Goal: Task Accomplishment & Management: Manage account settings

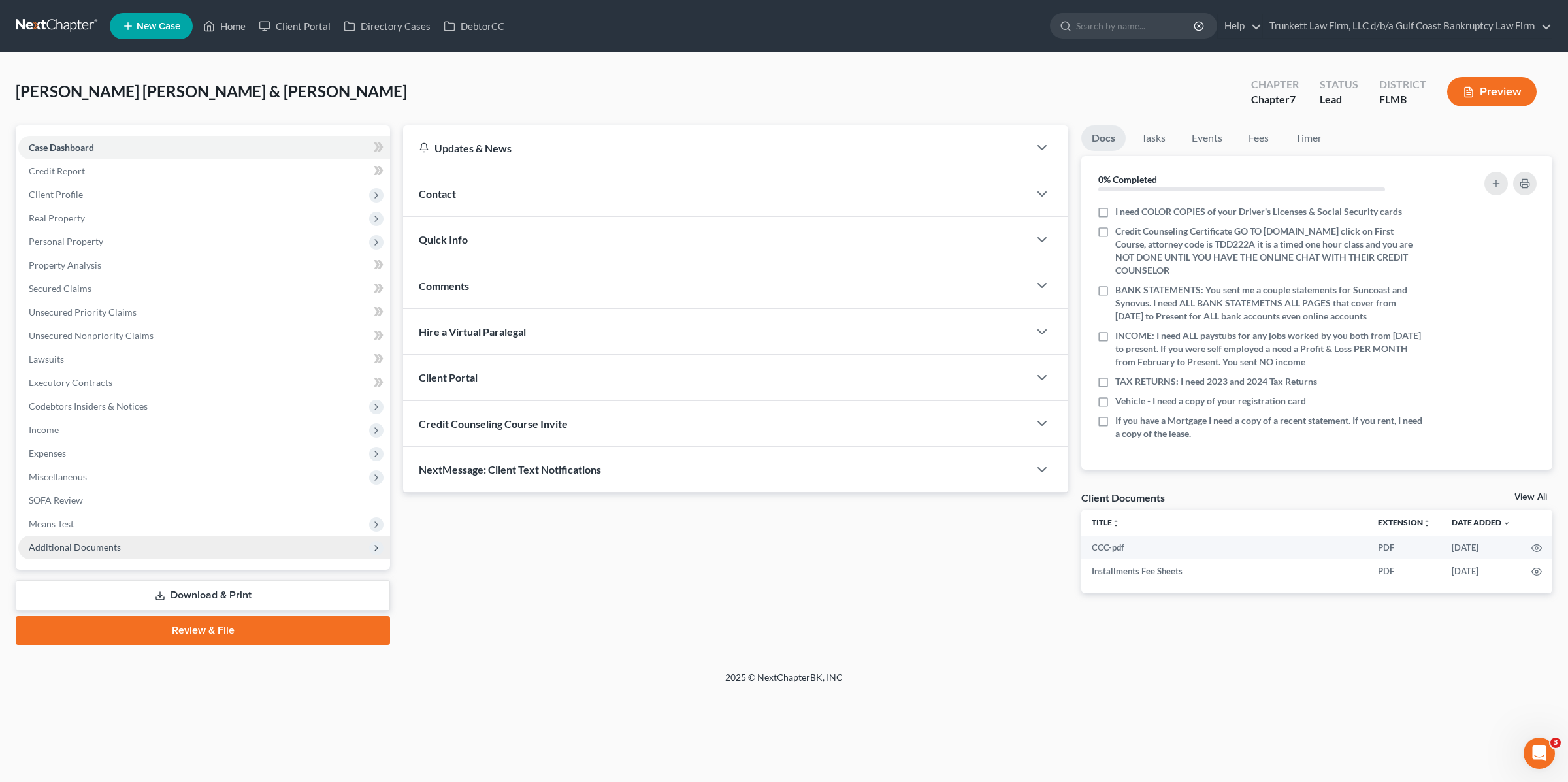
click at [107, 556] on span "Additional Documents" at bounding box center [204, 547] width 372 height 23
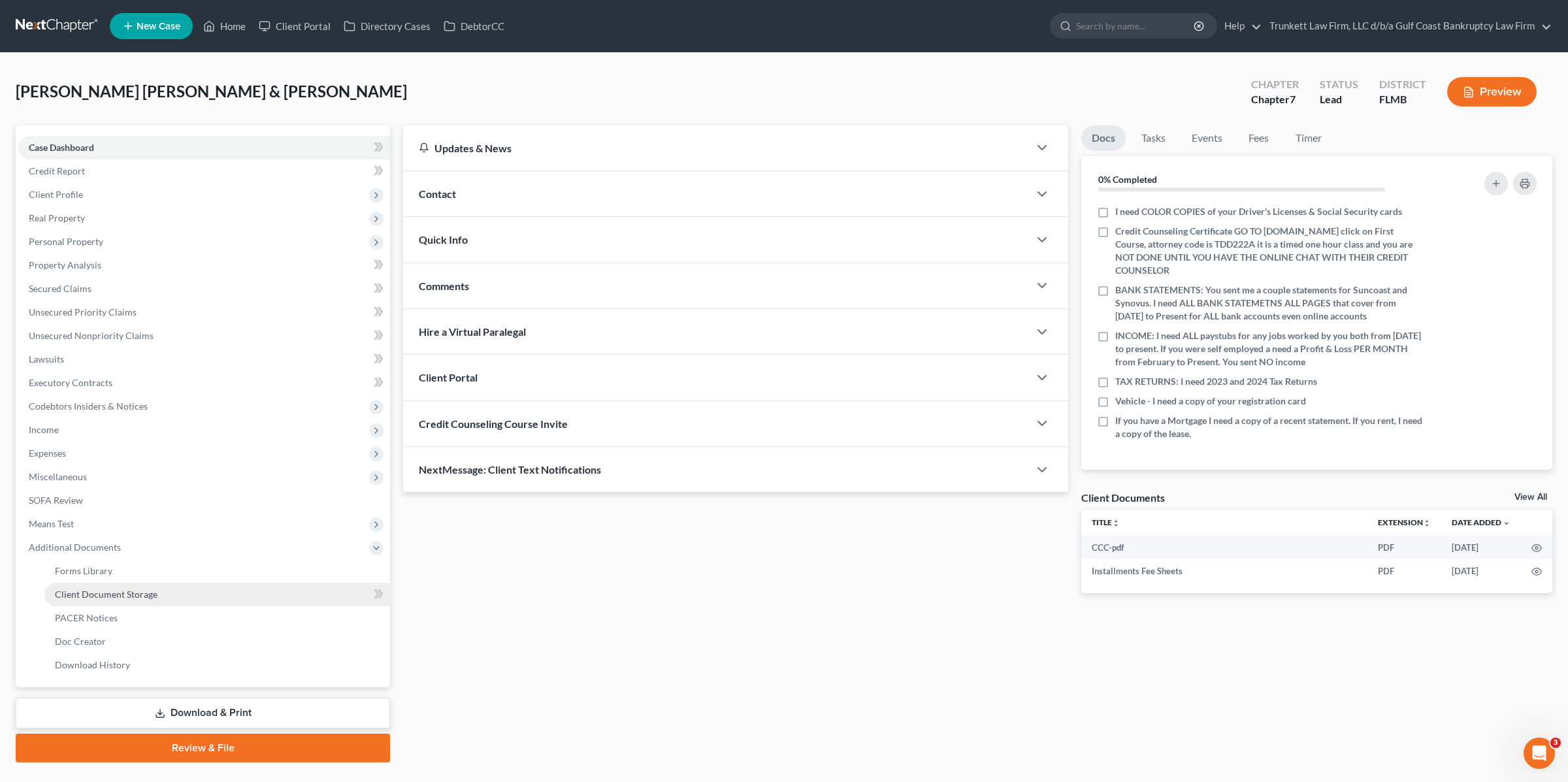
click at [142, 596] on span "Client Document Storage" at bounding box center [107, 594] width 103 height 12
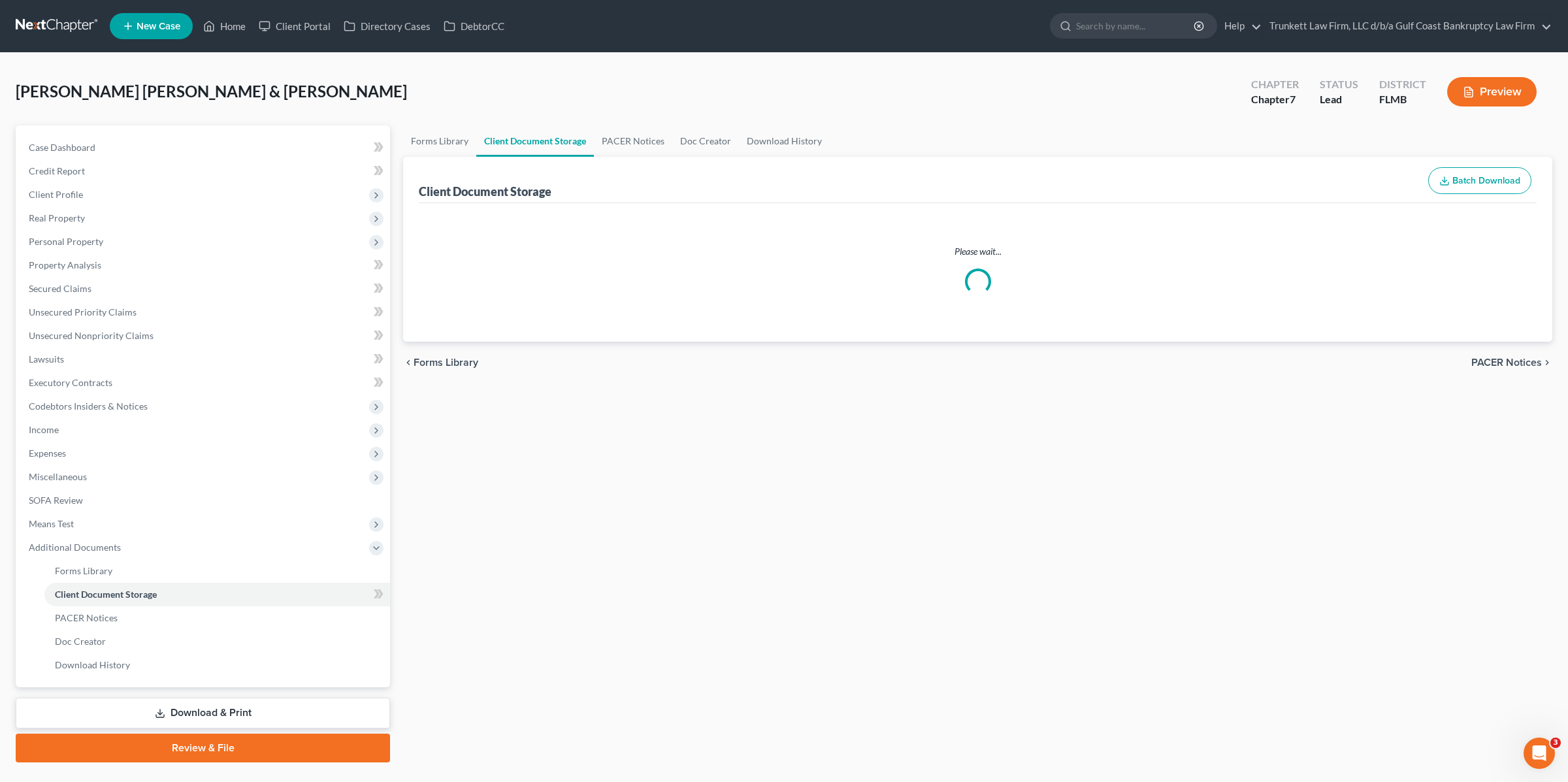
select select "4"
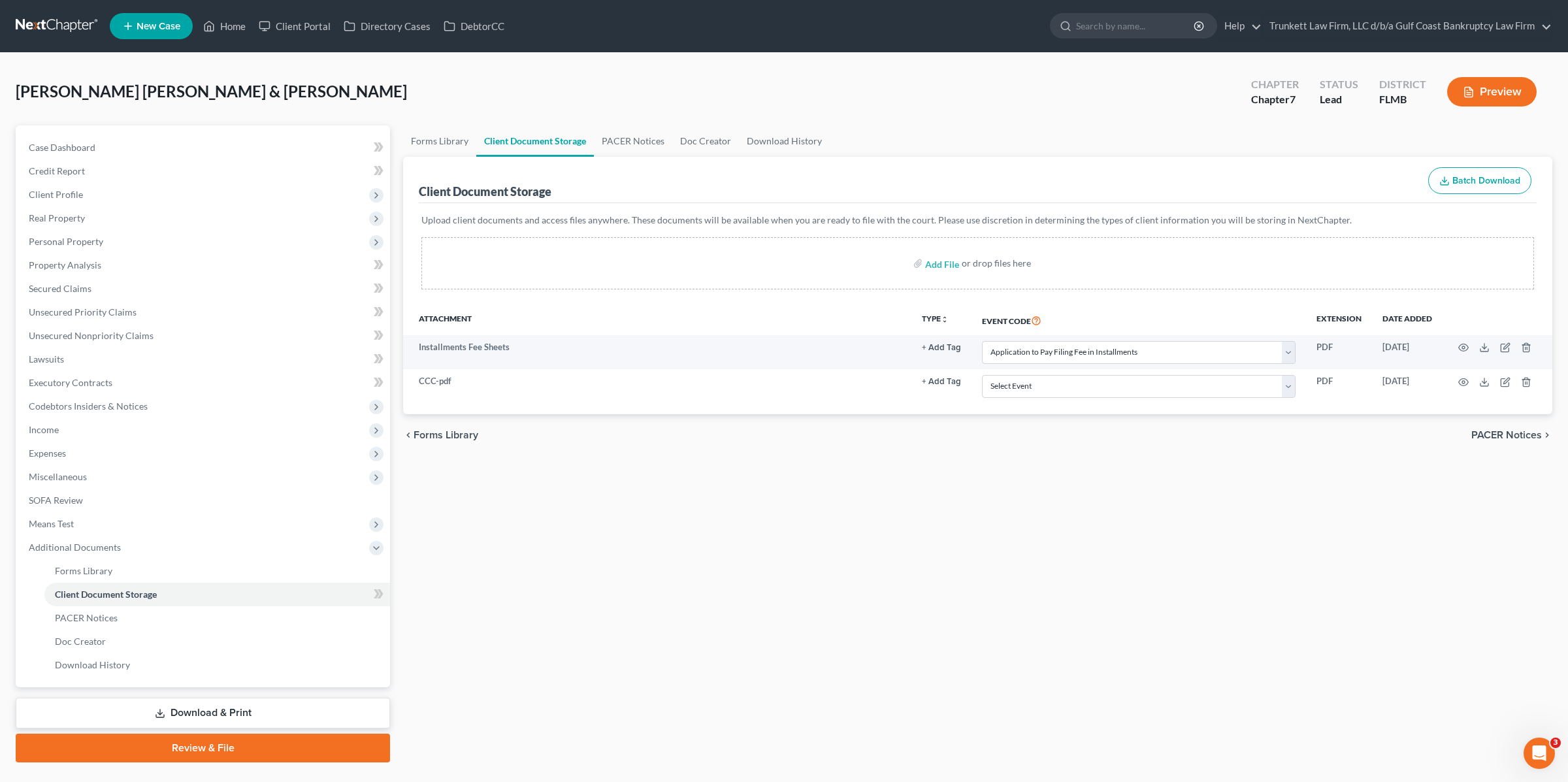
click at [1462, 102] on button "Preview" at bounding box center [1492, 91] width 90 height 29
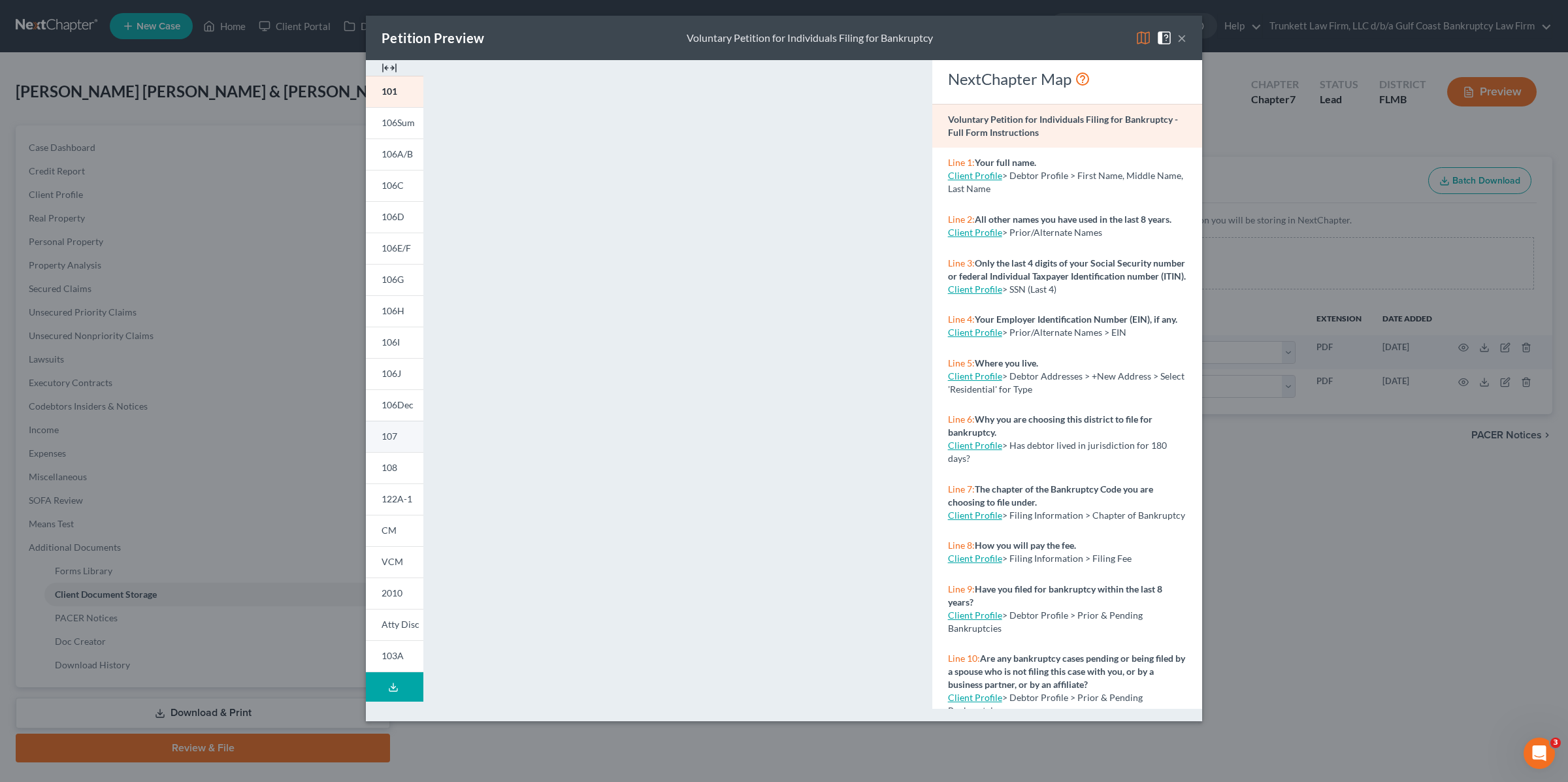
click at [400, 435] on link "107" at bounding box center [394, 436] width 58 height 31
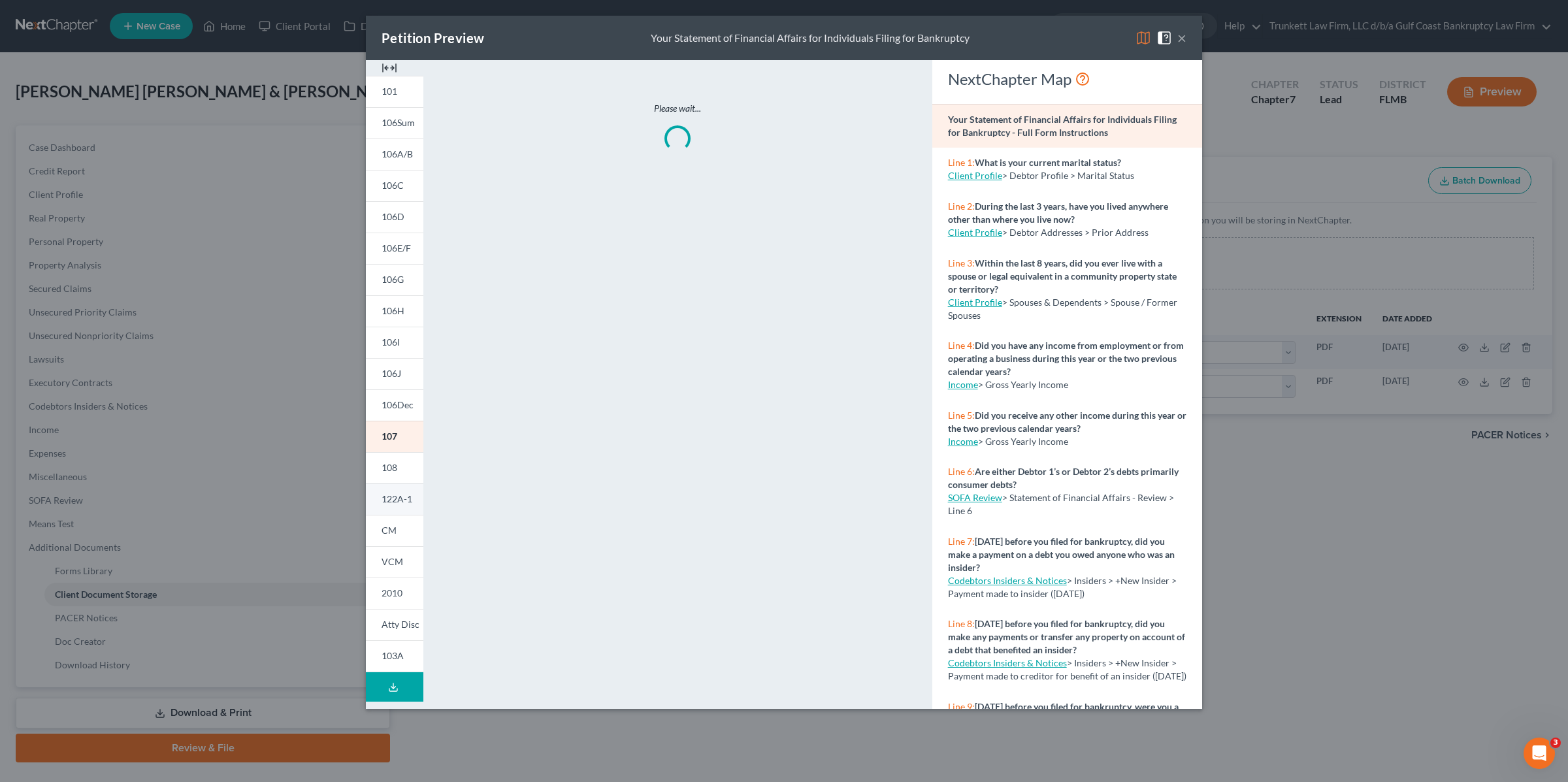
click at [400, 501] on span "122A-1" at bounding box center [397, 499] width 31 height 12
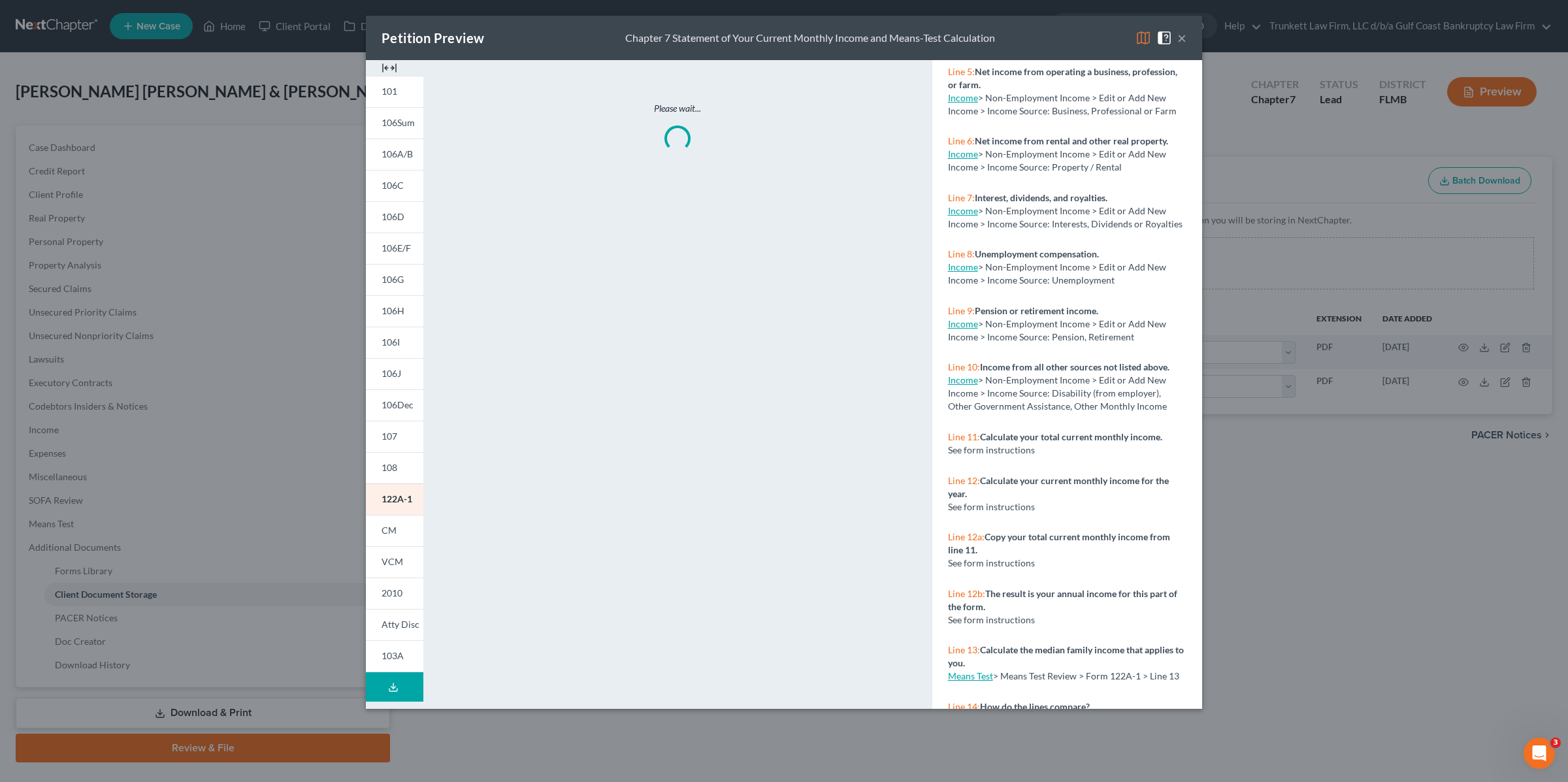
scroll to position [456, 0]
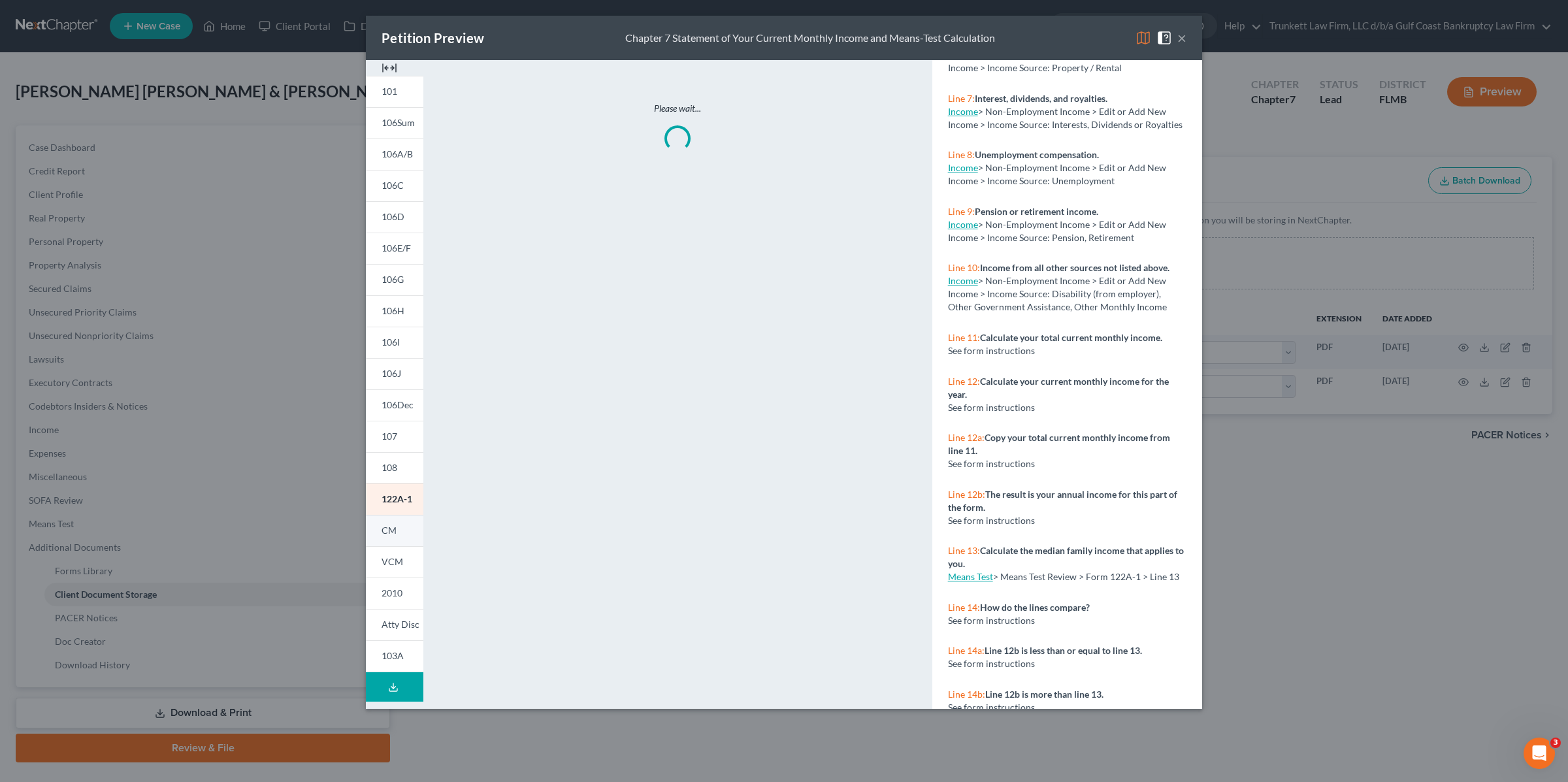
click at [387, 525] on span "CM" at bounding box center [389, 530] width 15 height 12
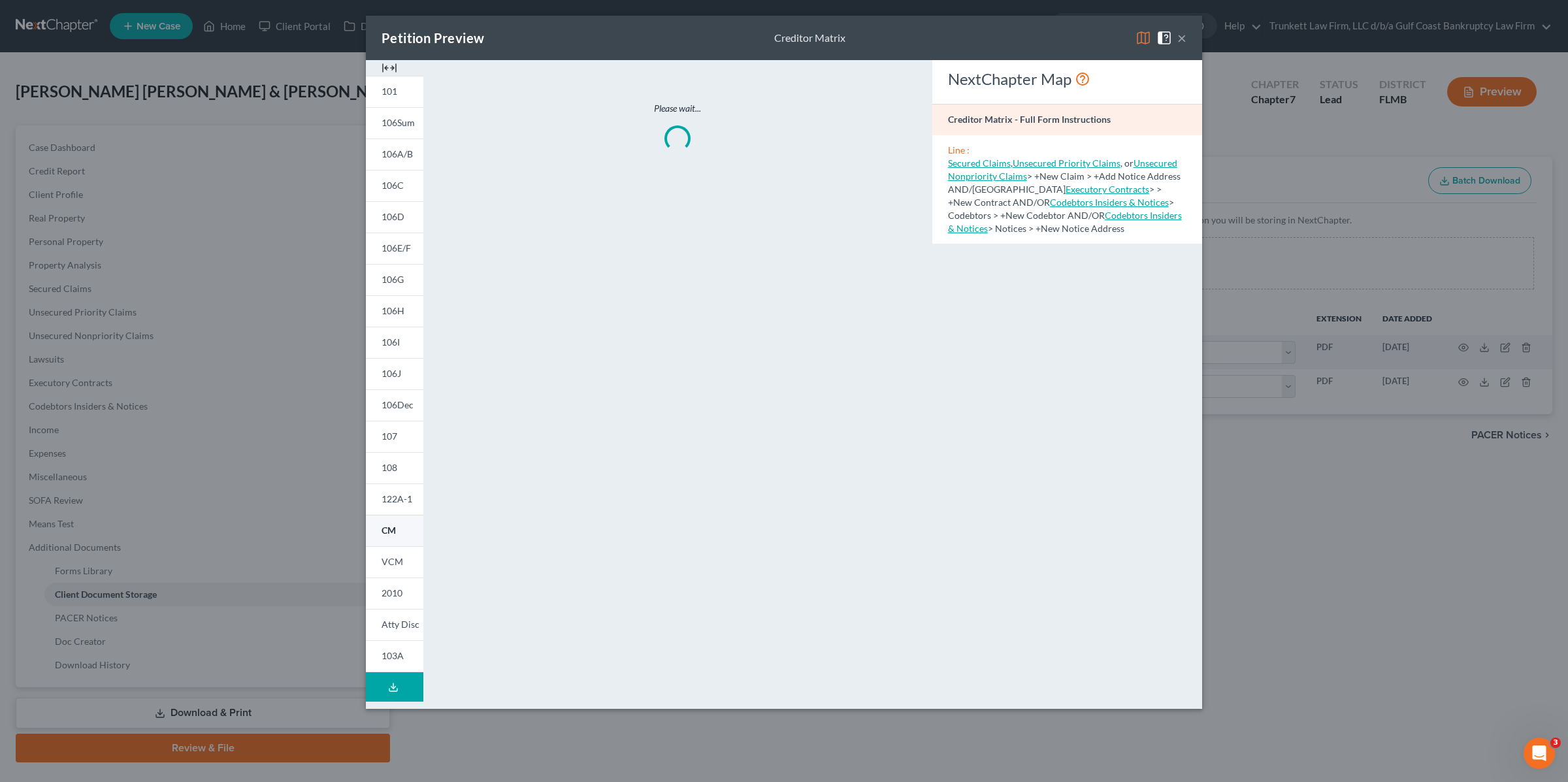
scroll to position [0, 0]
click at [394, 506] on link "122A-1" at bounding box center [394, 499] width 58 height 31
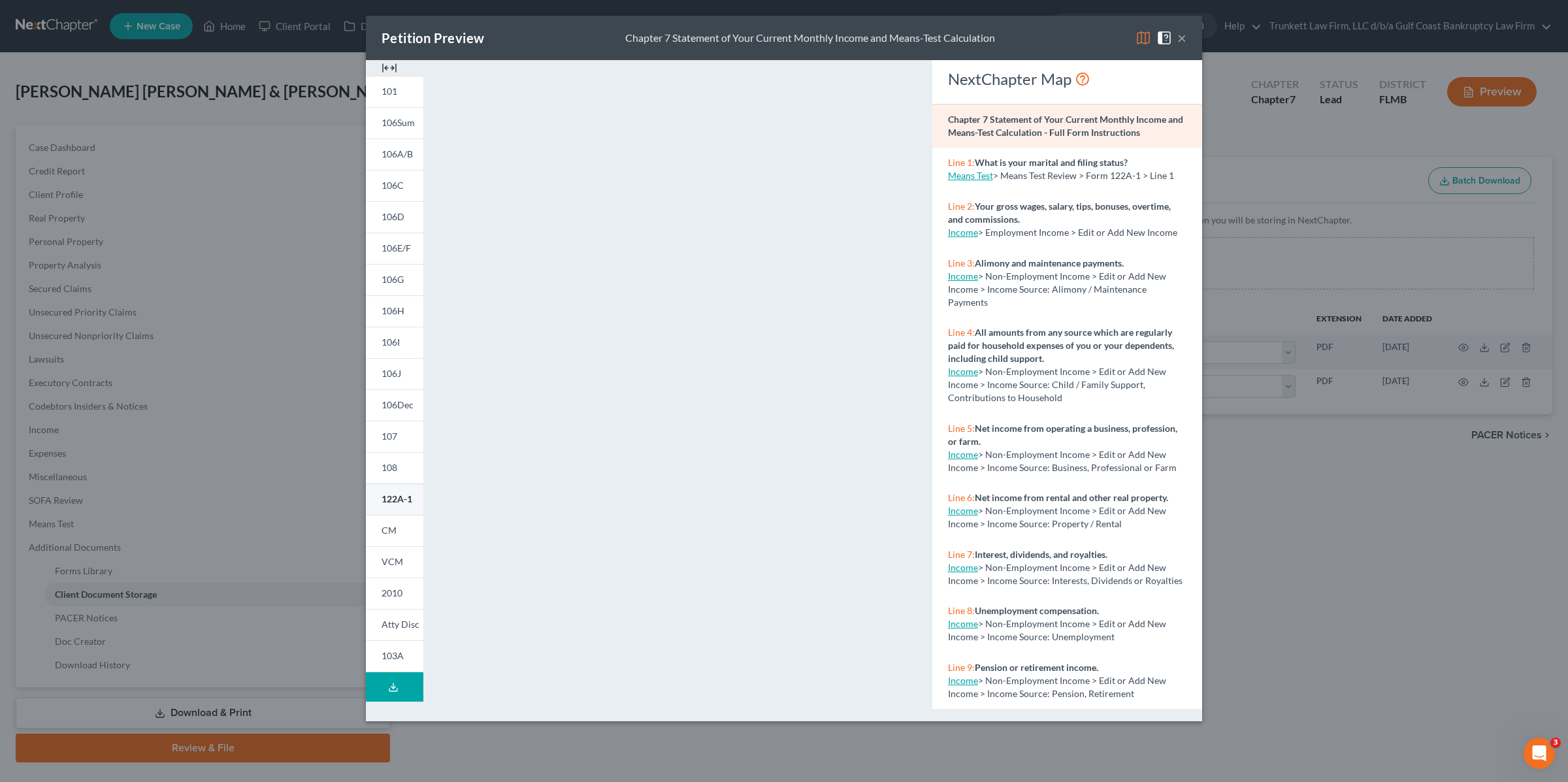
click at [400, 499] on span "122A-1" at bounding box center [397, 499] width 31 height 12
click at [1181, 40] on button "×" at bounding box center [1182, 38] width 9 height 16
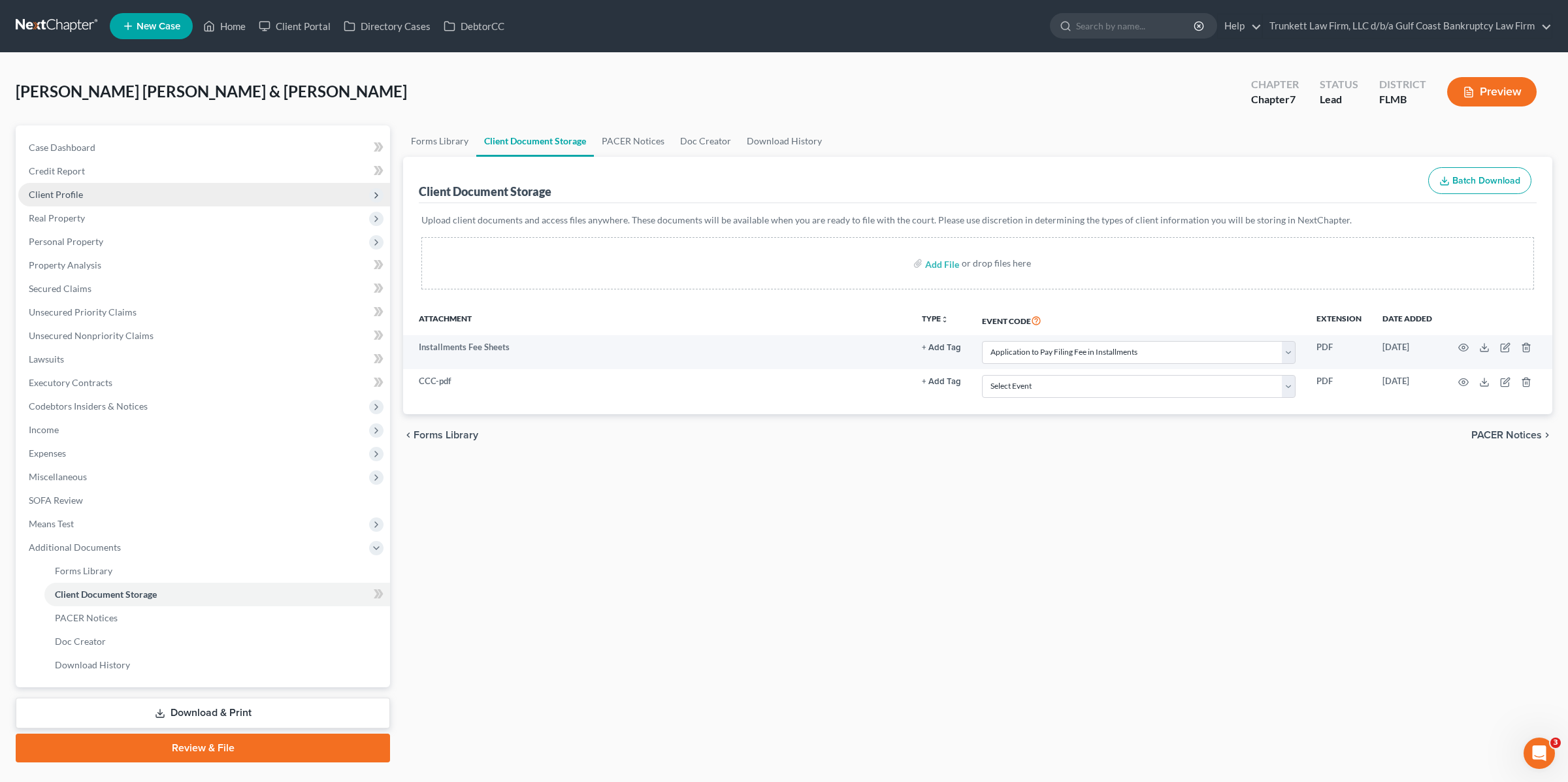
click at [89, 194] on span "Client Profile" at bounding box center [204, 194] width 372 height 23
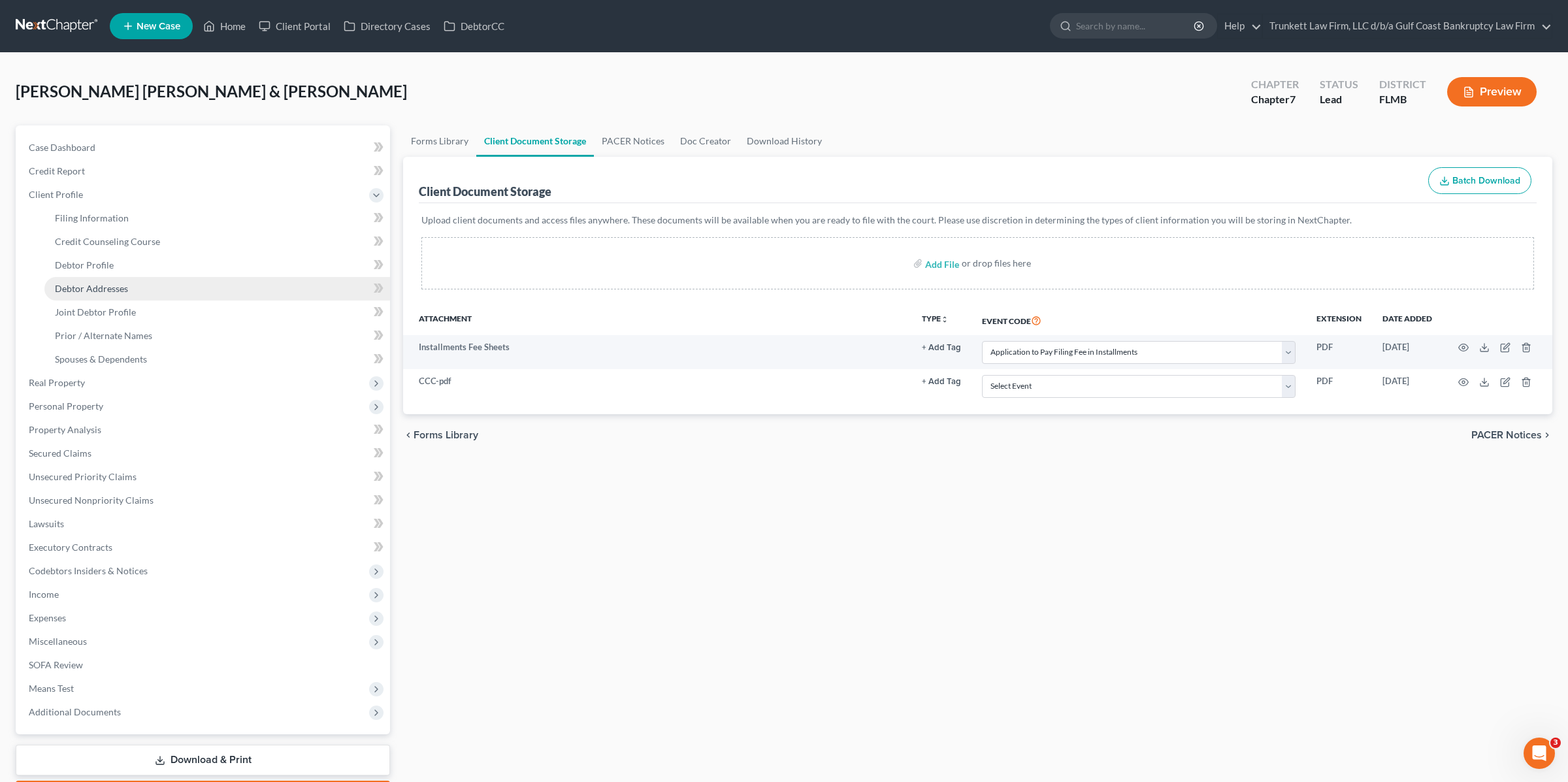
click at [98, 291] on span "Debtor Addresses" at bounding box center [91, 288] width 73 height 12
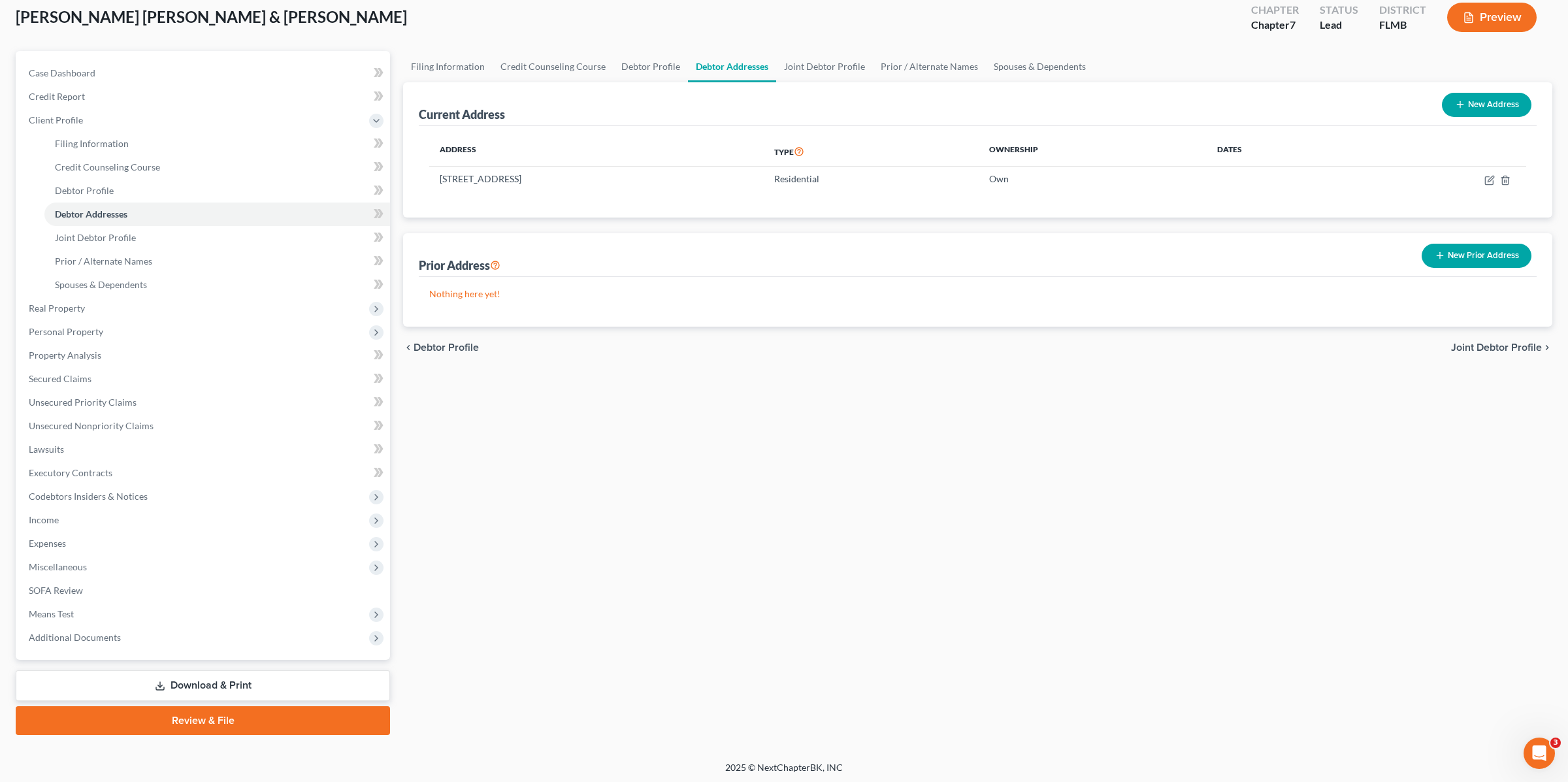
click at [206, 713] on link "Review & File" at bounding box center [203, 721] width 375 height 28
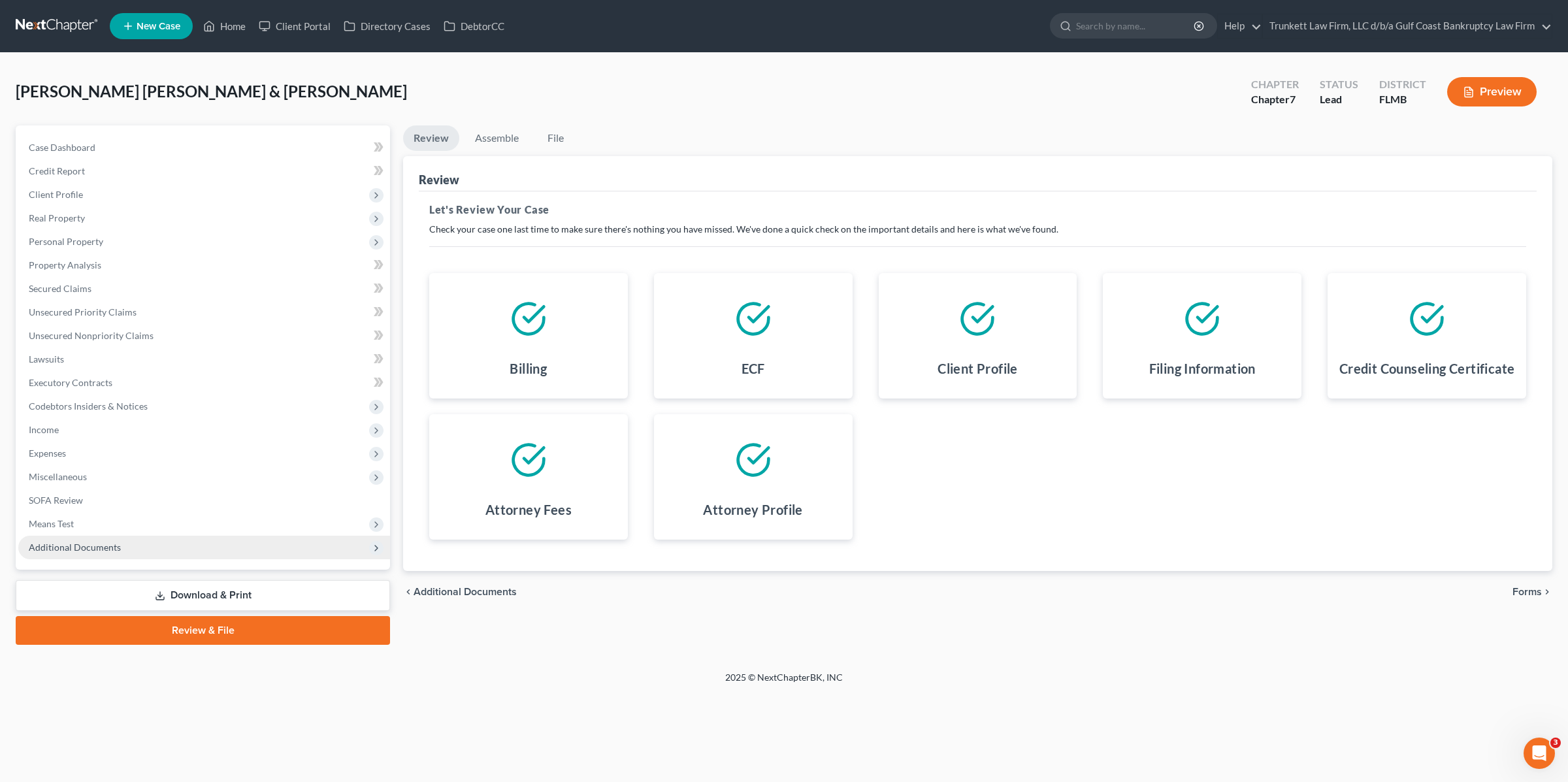
click at [142, 540] on span "Additional Documents" at bounding box center [204, 547] width 372 height 23
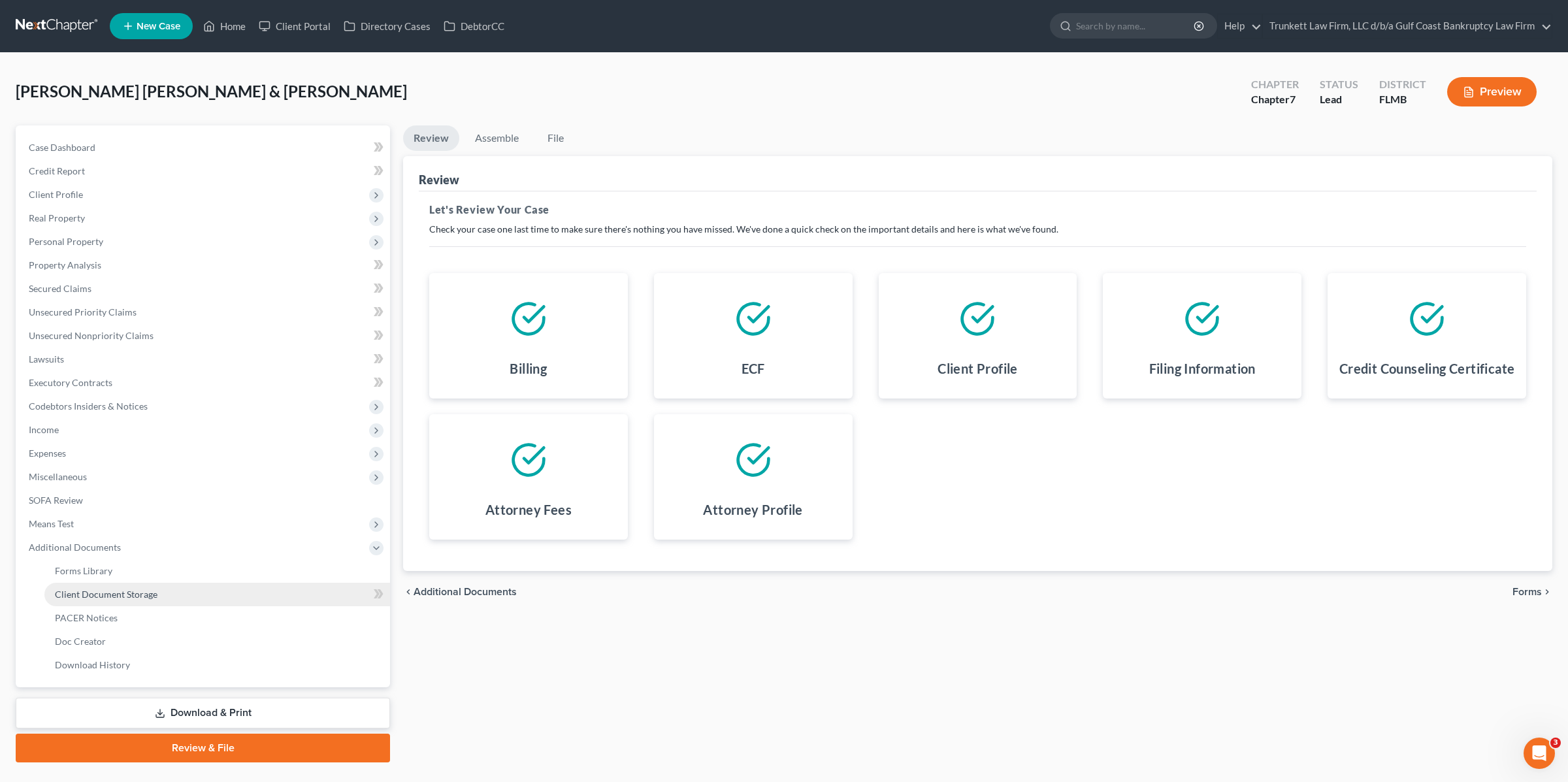
scroll to position [1, 0]
click at [170, 584] on link "Client Document Storage" at bounding box center [217, 594] width 345 height 23
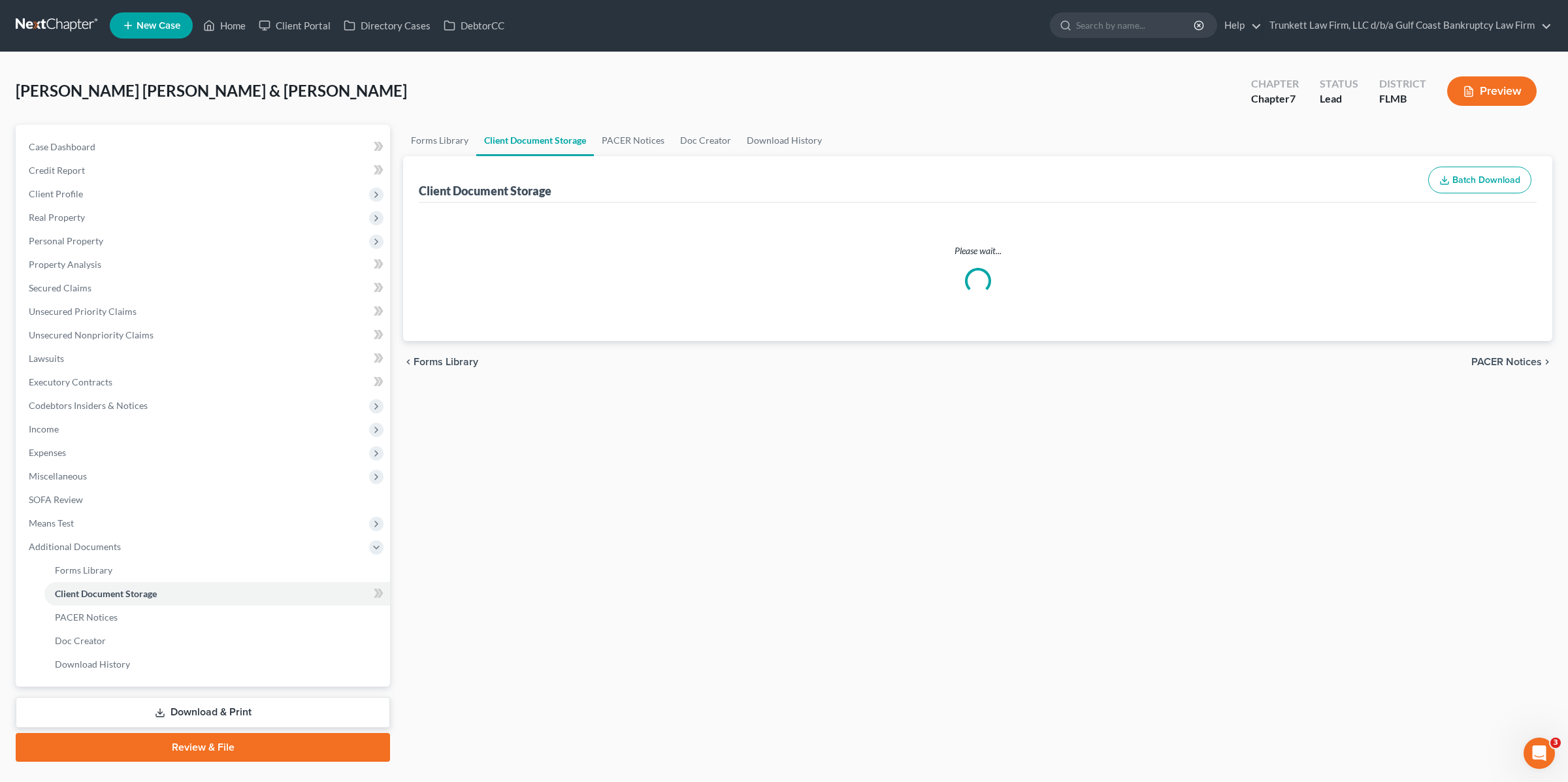
select select "4"
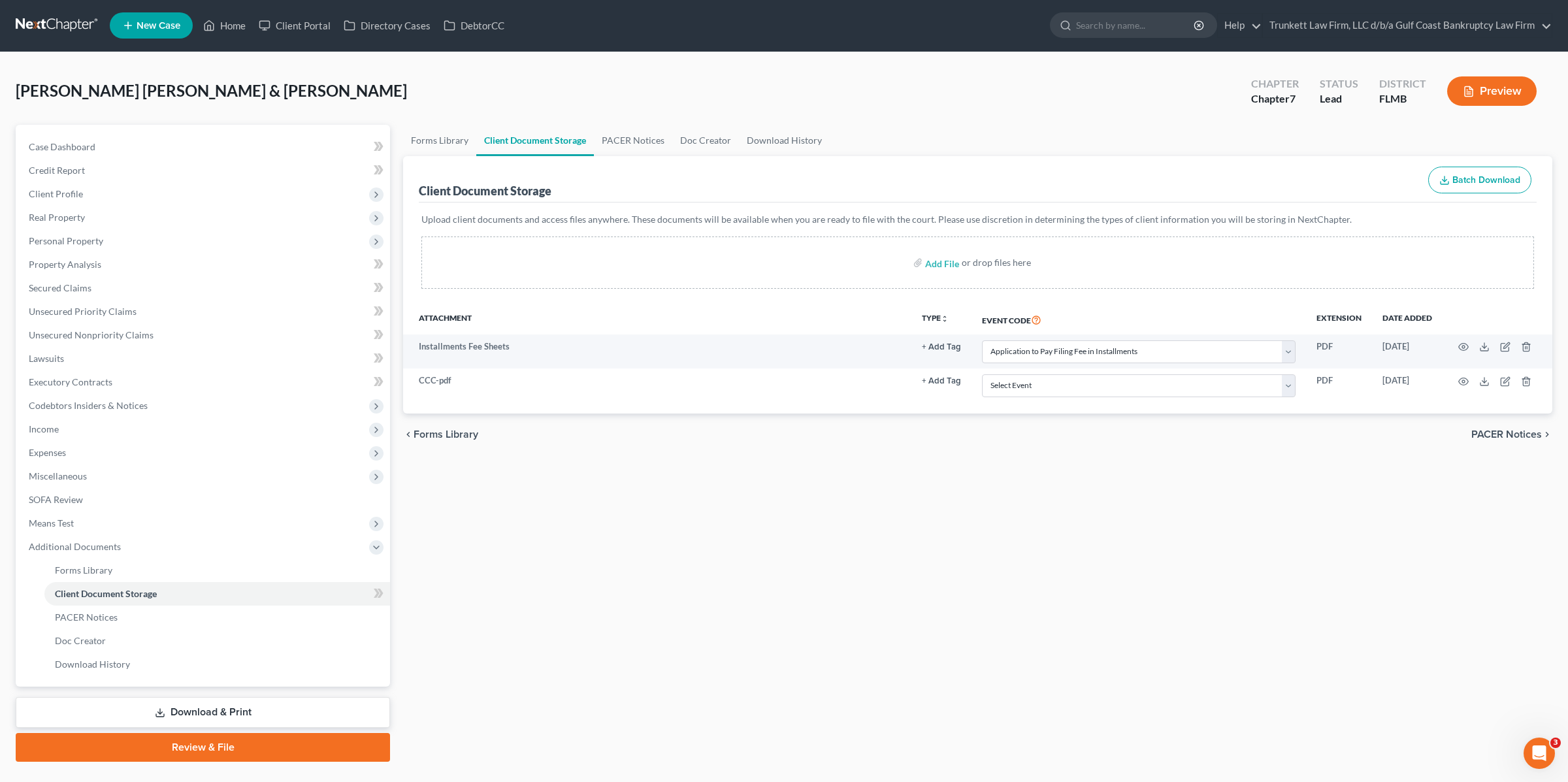
scroll to position [4, 0]
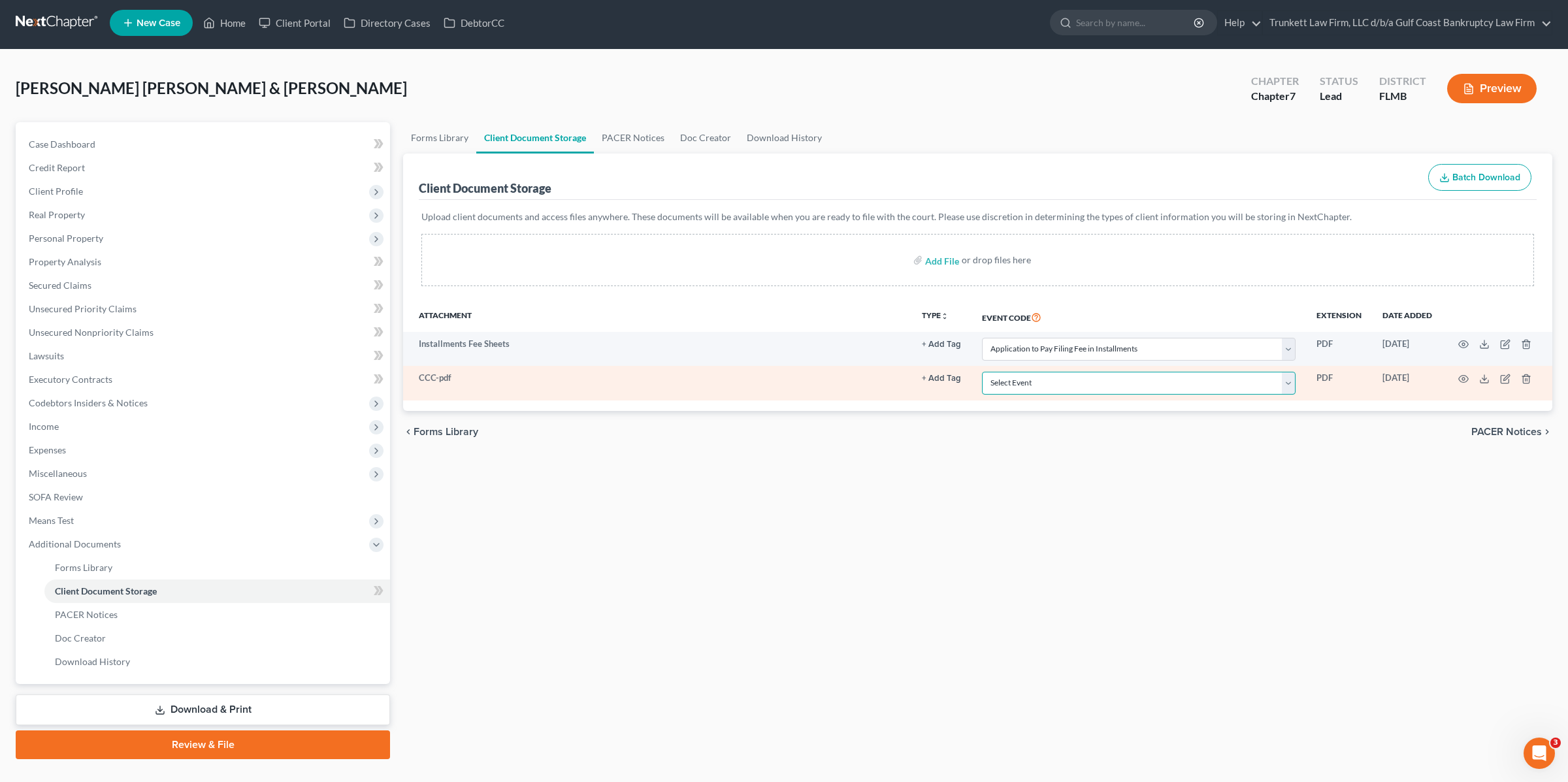
click at [1078, 382] on select "Select Event 20 Largest Unsecured Creditors Amended Chapter 13 Plan Amended Cre…" at bounding box center [1138, 383] width 313 height 23
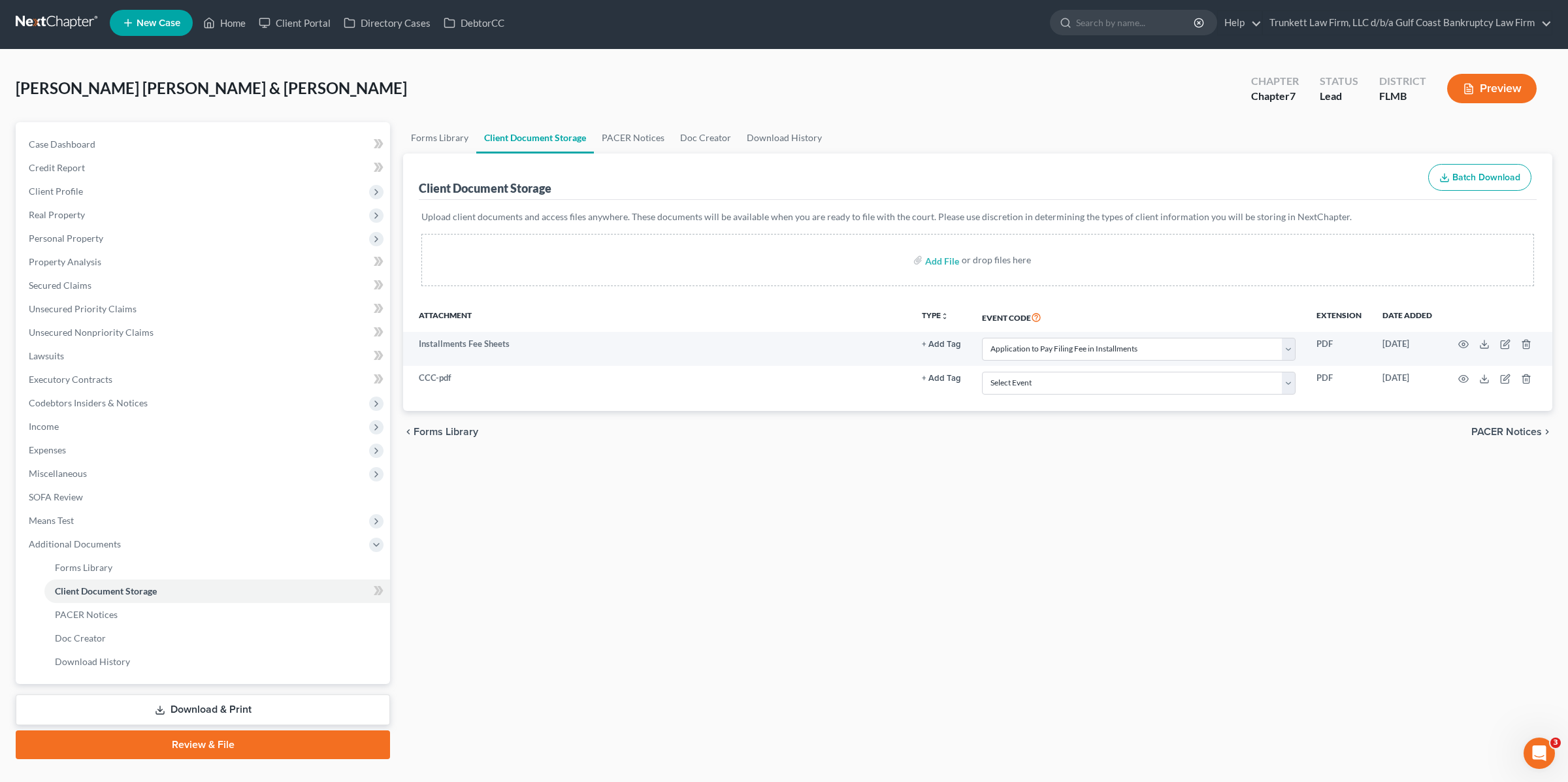
click at [217, 744] on link "Review & File" at bounding box center [203, 745] width 375 height 28
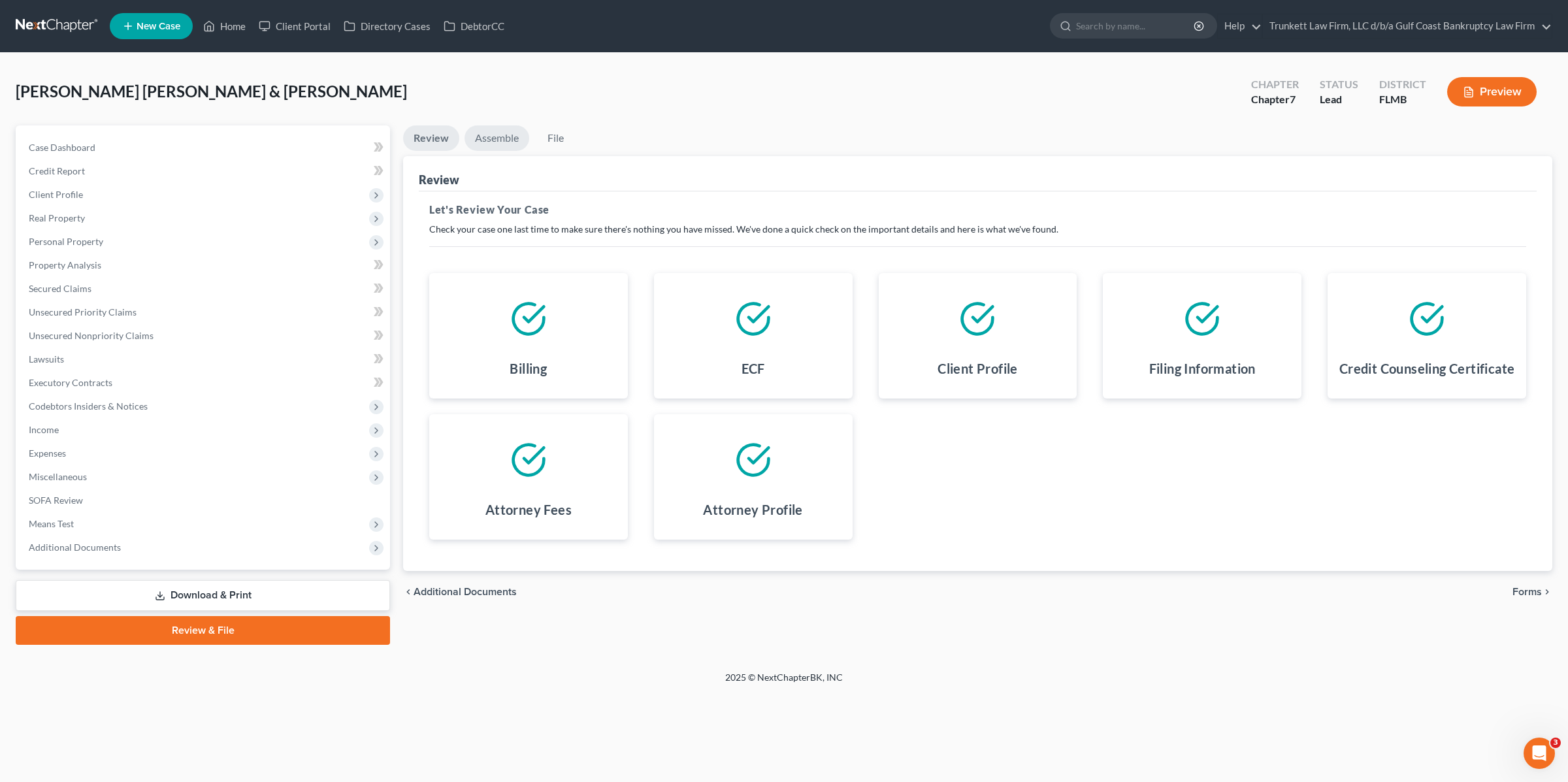
click at [501, 135] on link "Assemble" at bounding box center [496, 138] width 65 height 26
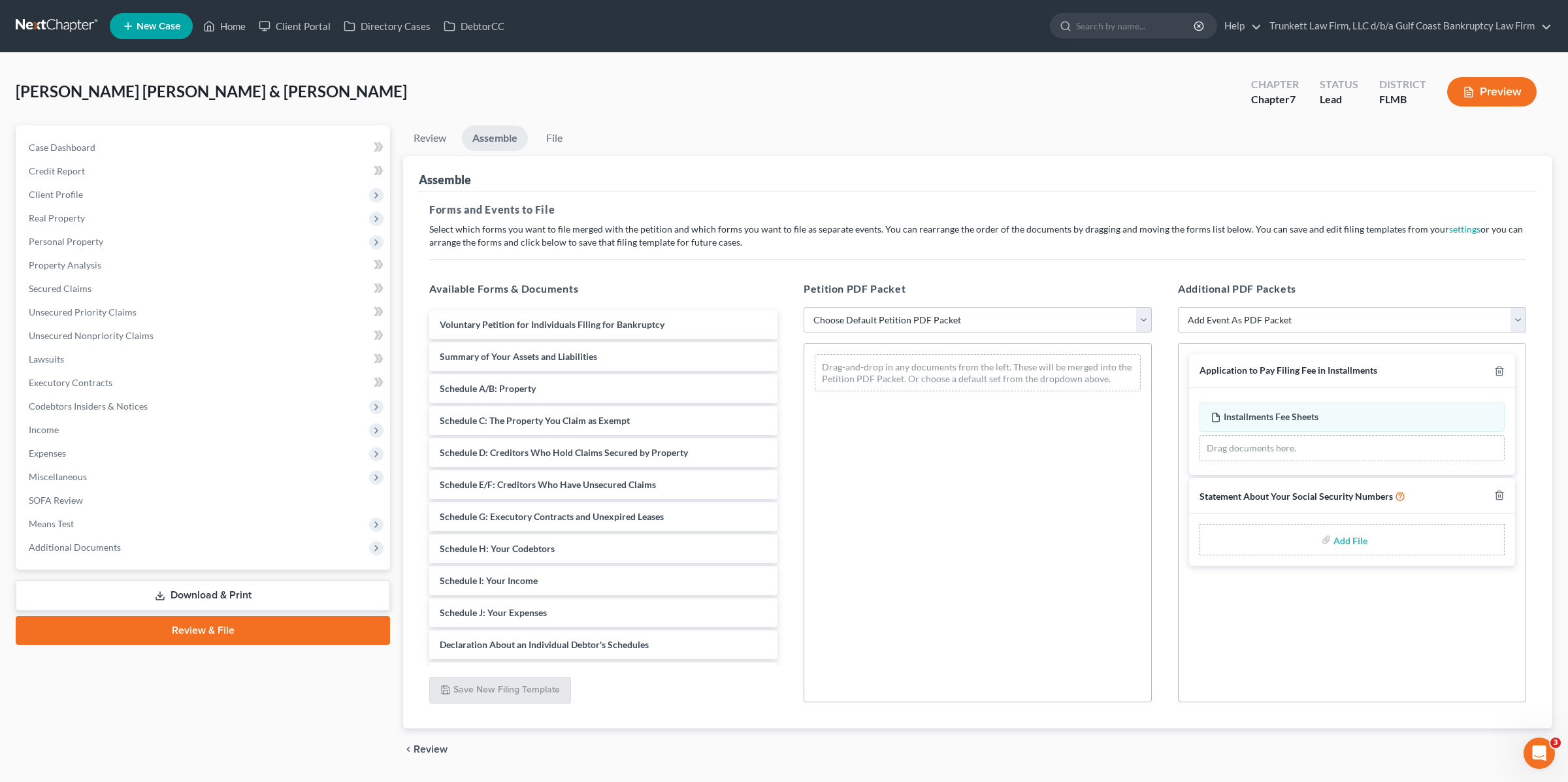
scroll to position [36, 0]
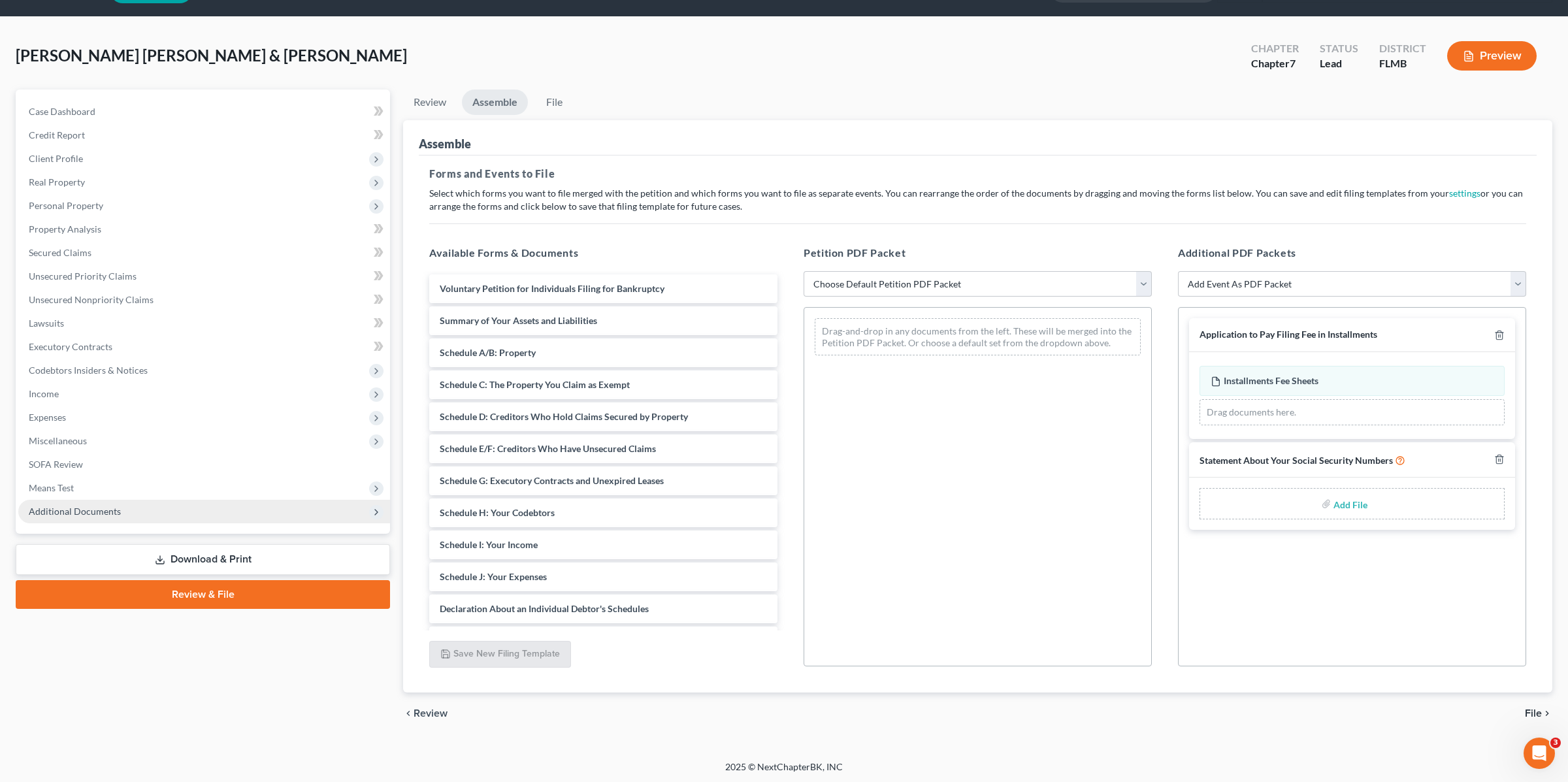
click at [95, 507] on span "Additional Documents" at bounding box center [75, 511] width 92 height 12
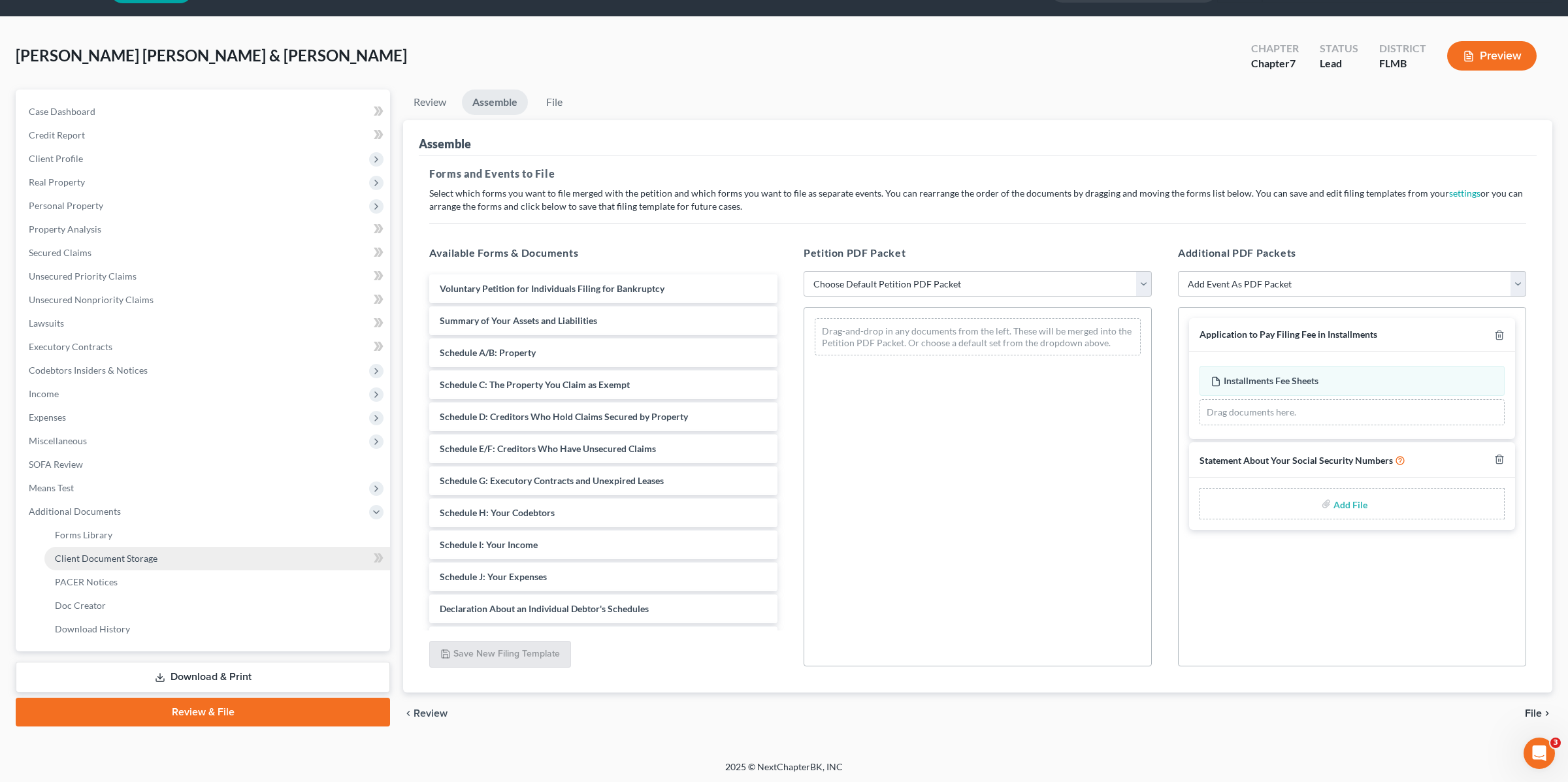
click at [145, 557] on span "Client Document Storage" at bounding box center [107, 558] width 103 height 12
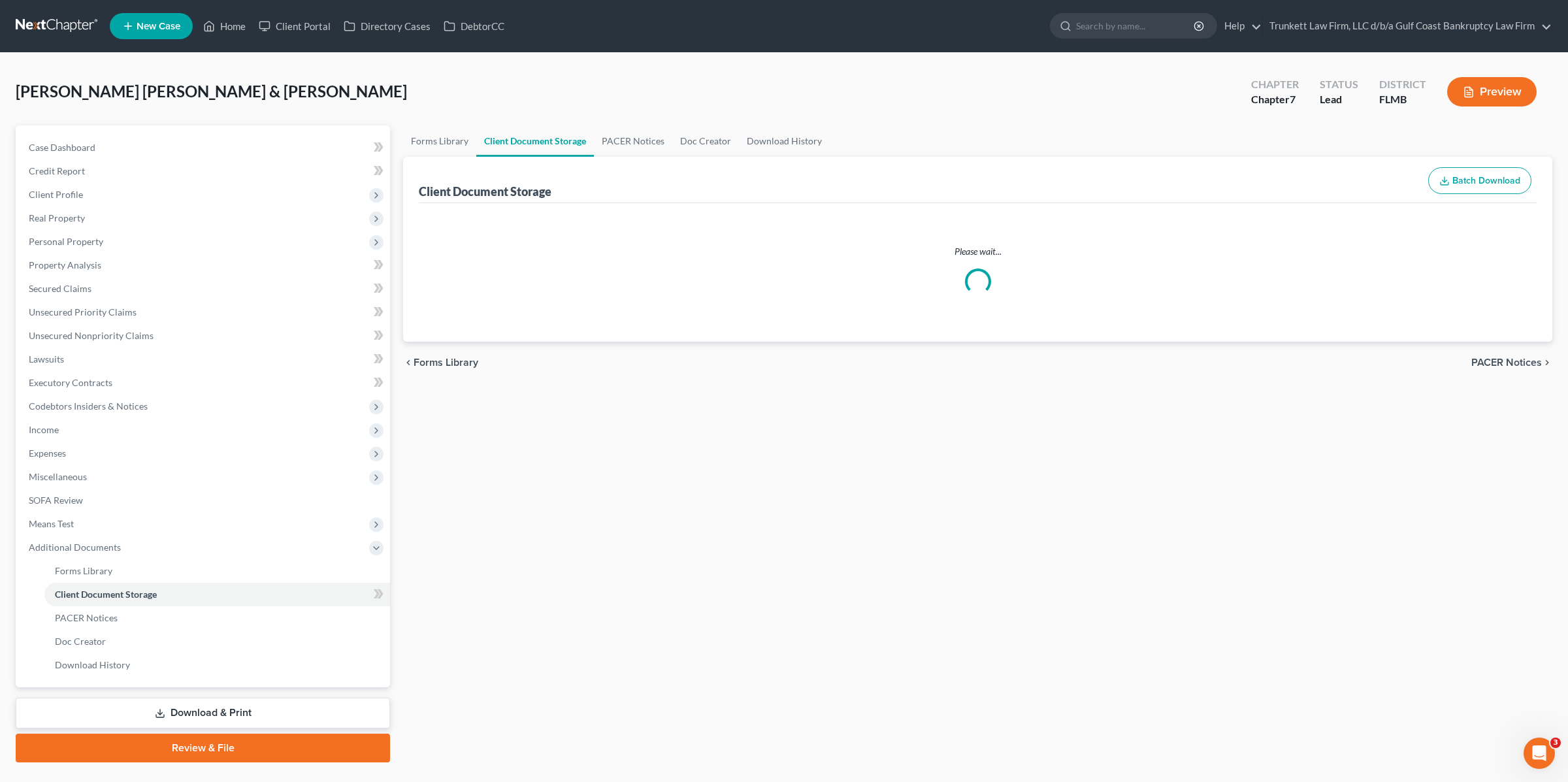
select select "4"
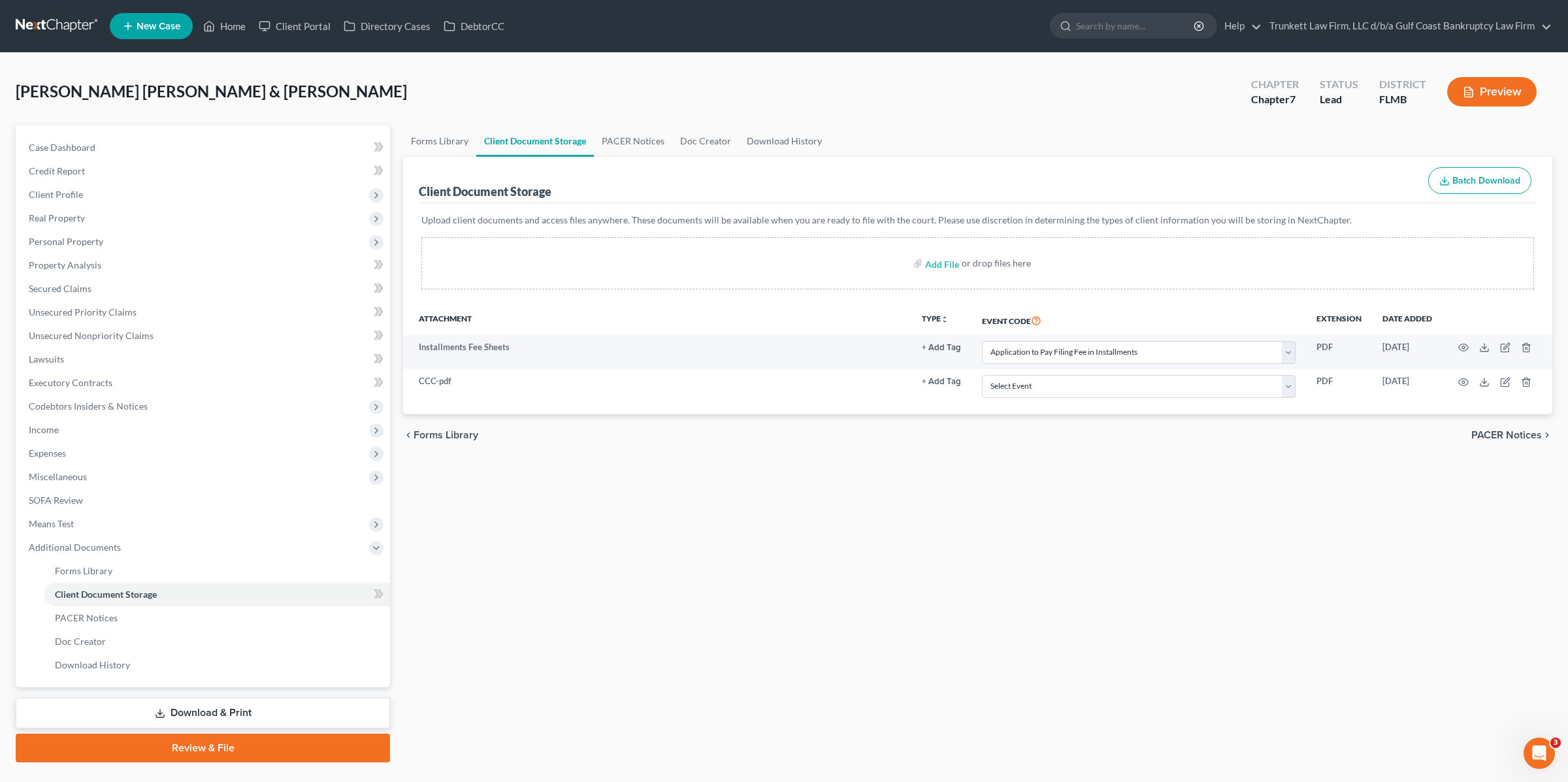
click at [150, 739] on link "Review & File" at bounding box center [203, 747] width 375 height 28
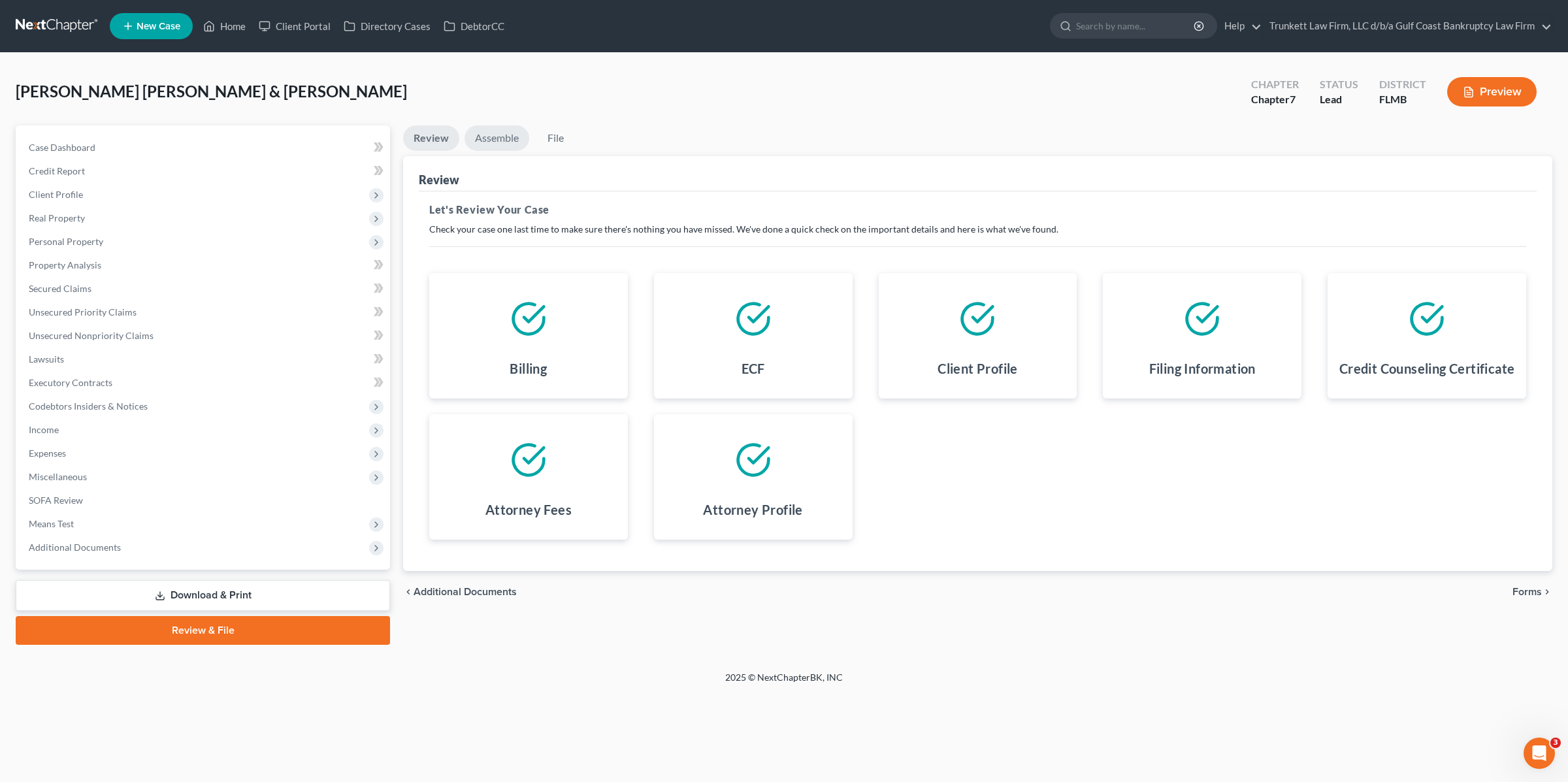
click at [497, 130] on link "Assemble" at bounding box center [496, 138] width 65 height 26
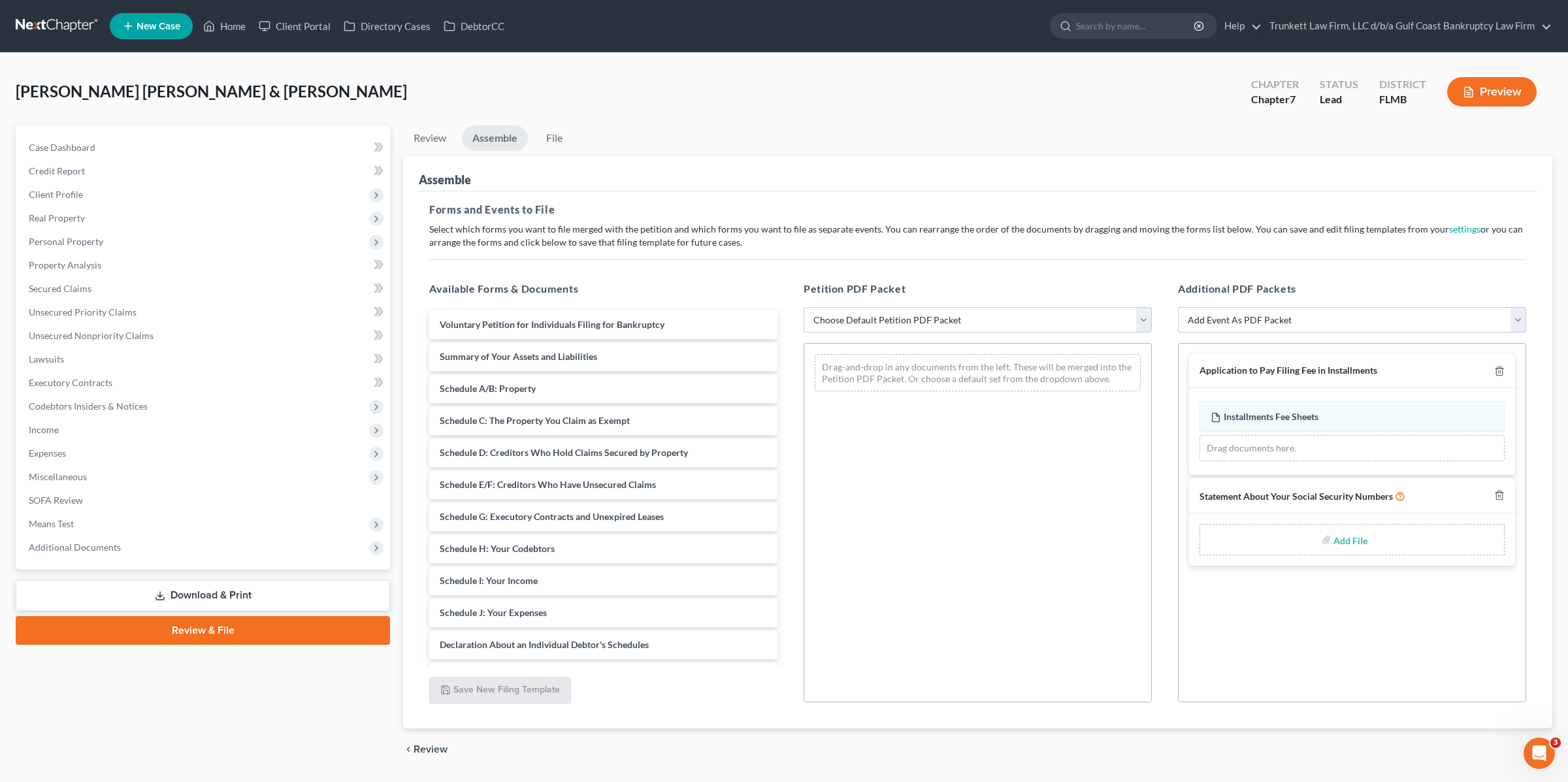
click at [1232, 315] on select "Add Event As PDF Packet Amended Creditor Matrix (Fee)- Only use when no separat…" at bounding box center [1352, 320] width 348 height 26
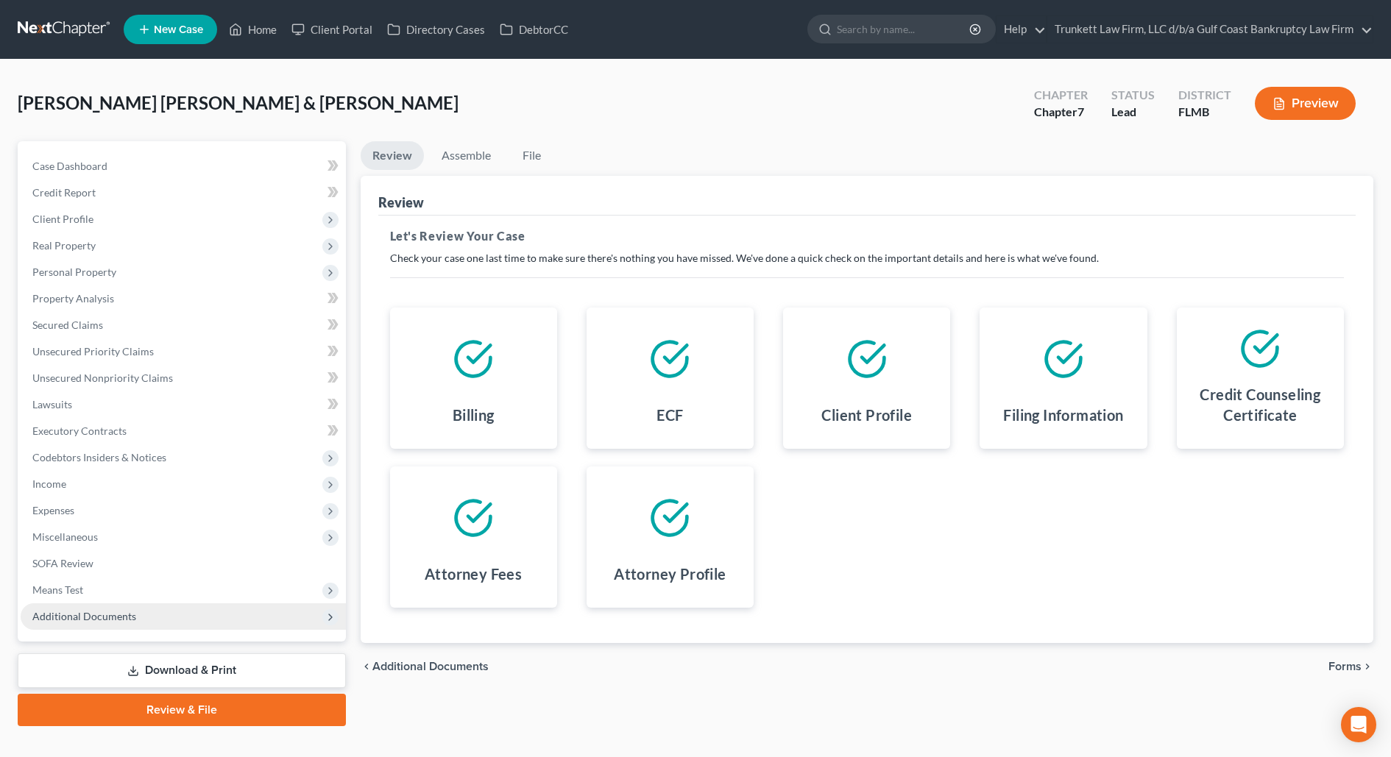
click at [107, 616] on span "Additional Documents" at bounding box center [84, 616] width 104 height 13
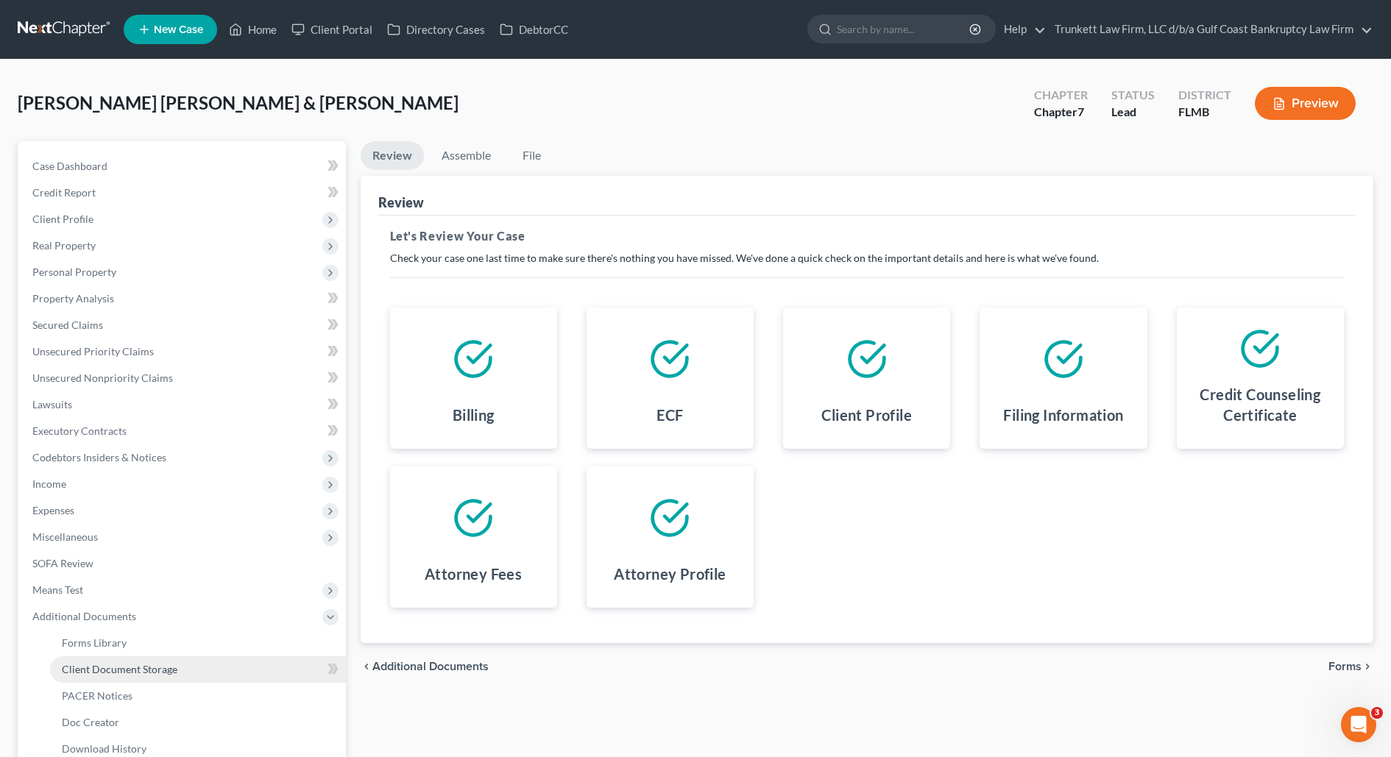
click at [116, 672] on span "Client Document Storage" at bounding box center [120, 669] width 116 height 13
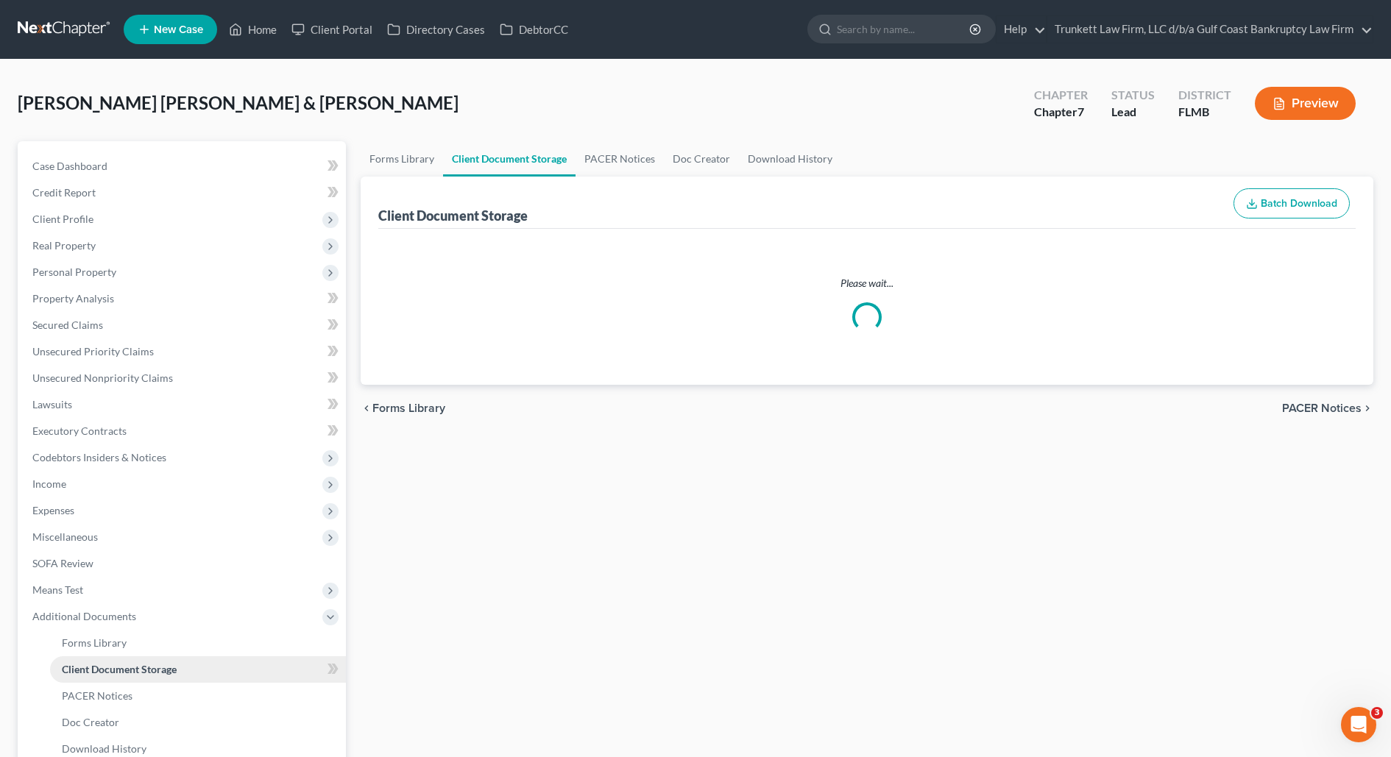
select select "4"
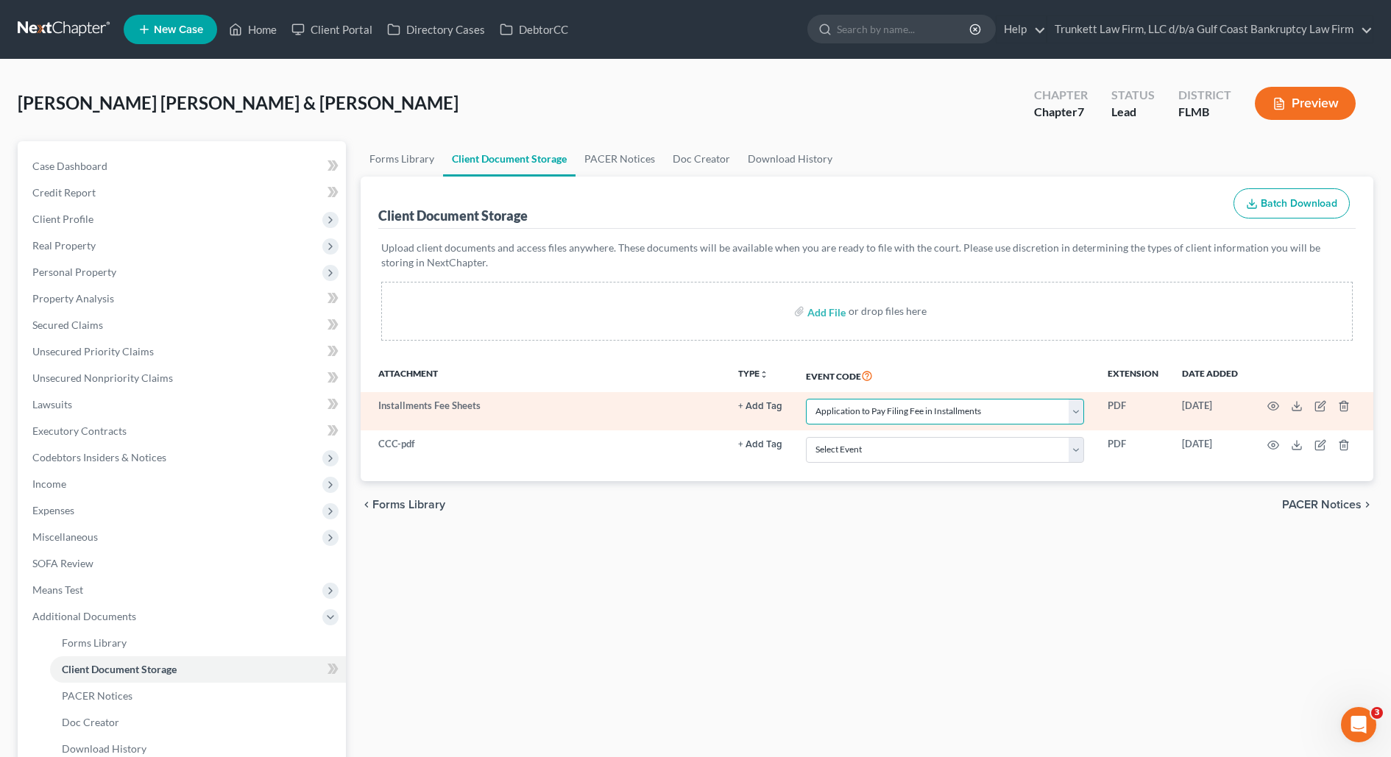
click at [881, 414] on select "Select Event 20 Largest Unsecured Creditors Amended Chapter 13 Plan Amended Cre…" at bounding box center [945, 412] width 278 height 26
click at [843, 417] on select "Select Event 20 Largest Unsecured Creditors Amended Chapter 13 Plan Amended Cre…" at bounding box center [945, 412] width 278 height 26
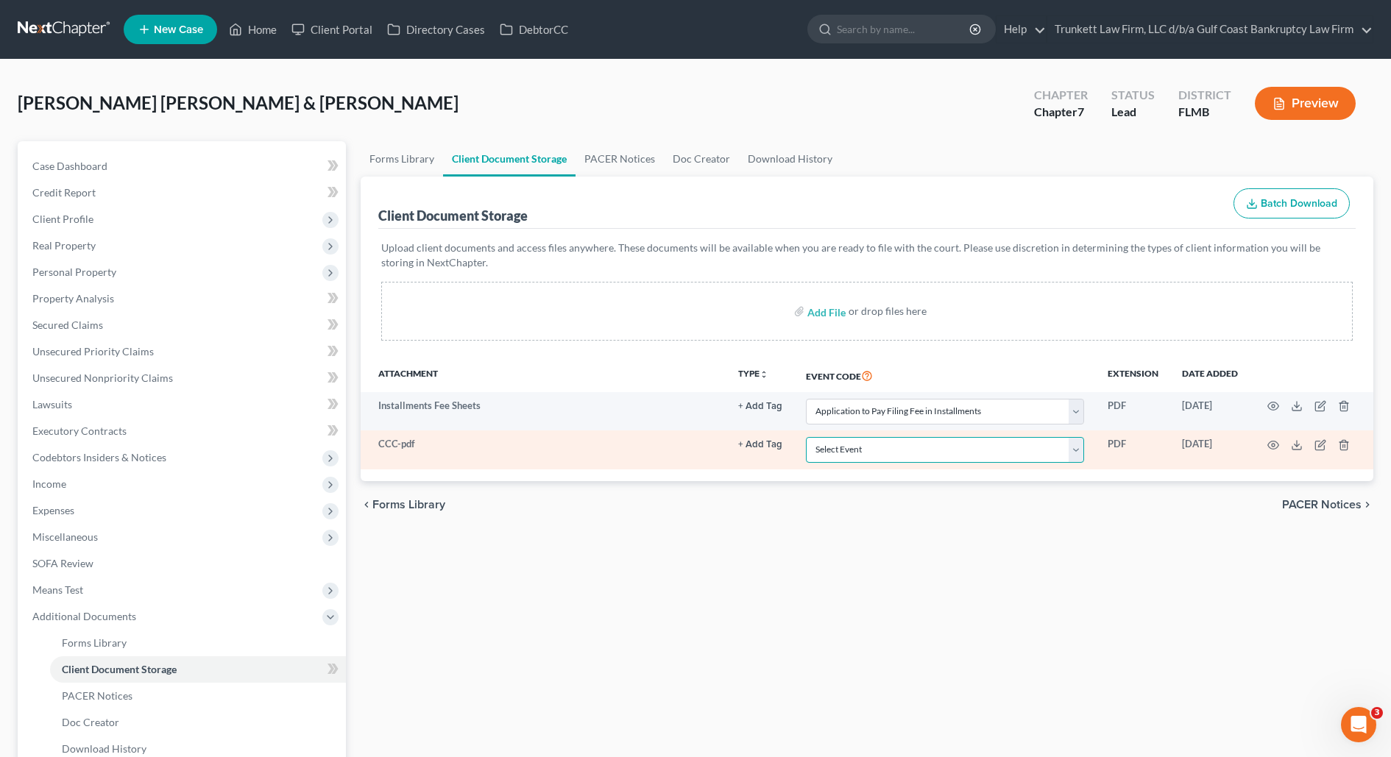
click at [850, 453] on select "Select Event 20 Largest Unsecured Creditors Amended Chapter 13 Plan Amended Cre…" at bounding box center [945, 450] width 278 height 26
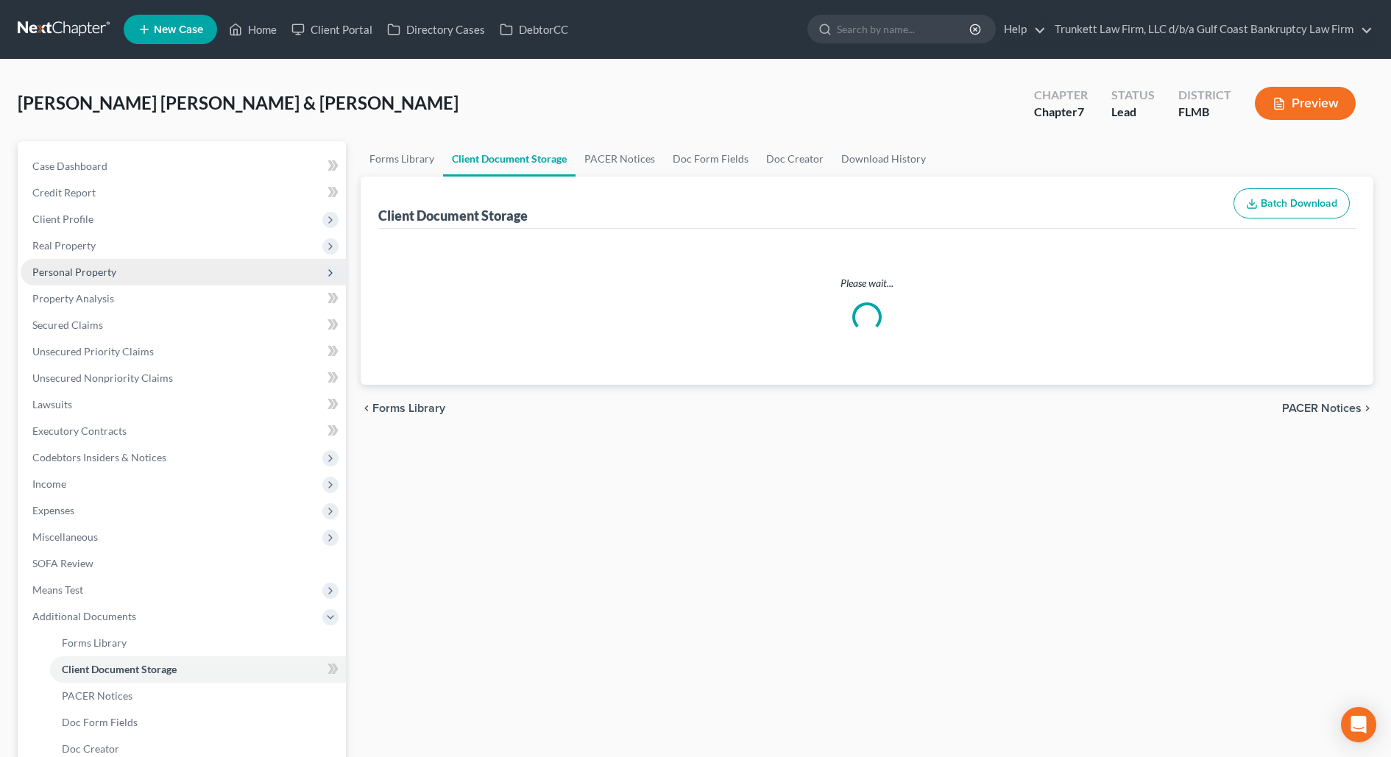
select select "4"
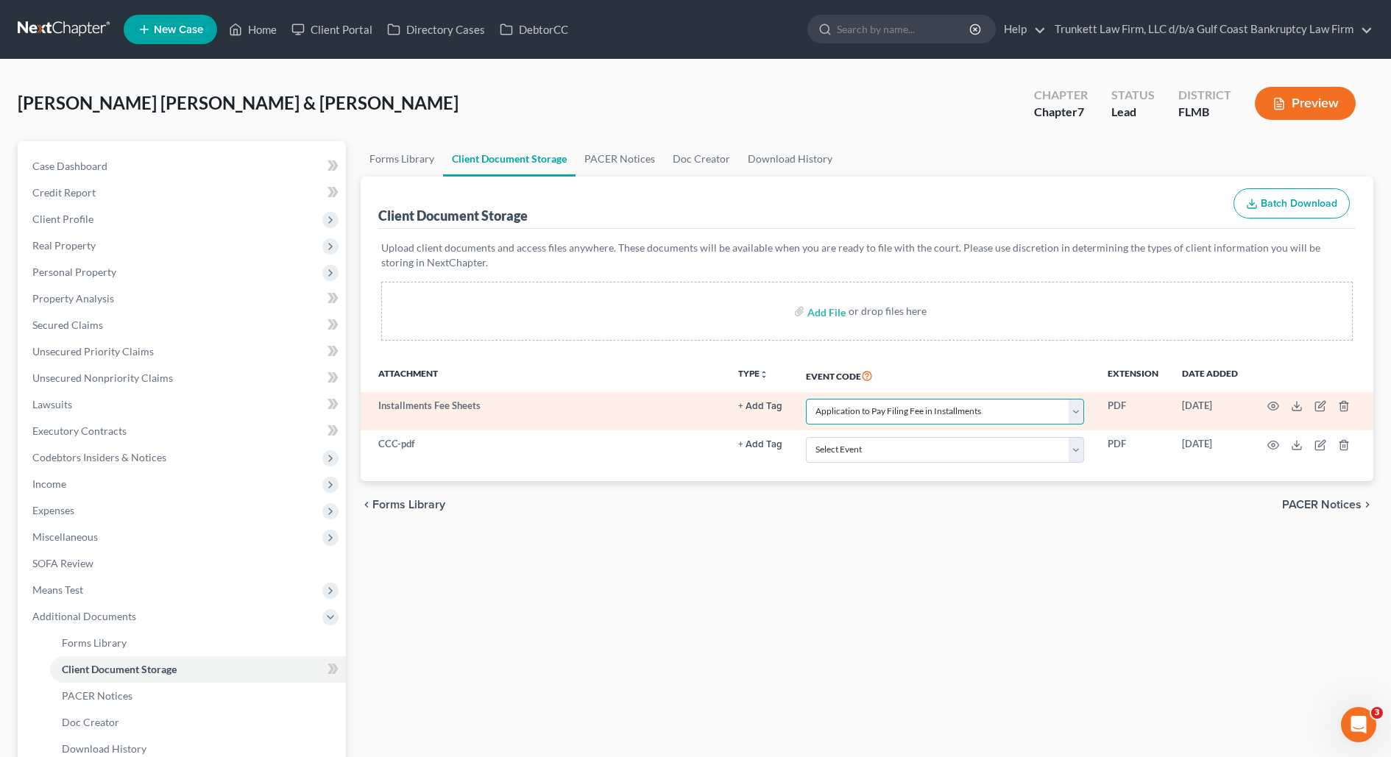
click at [865, 416] on select "Select Event 20 Largest Unsecured Creditors Amended Chapter 13 Plan Amended Cre…" at bounding box center [945, 412] width 278 height 26
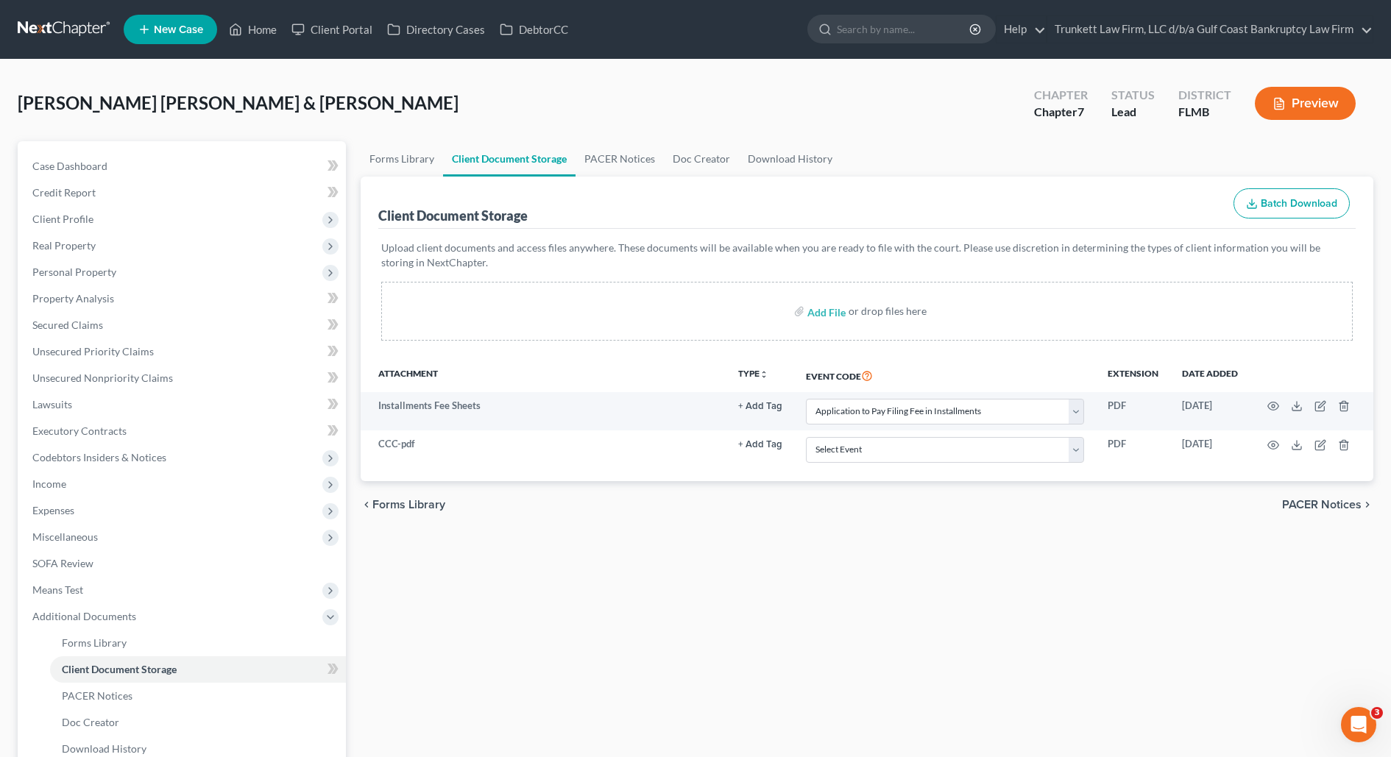
click at [693, 351] on div "Upload client documents and access files anywhere. These documents will be avai…" at bounding box center [867, 294] width 978 height 130
click at [242, 39] on link "Home" at bounding box center [253, 29] width 63 height 26
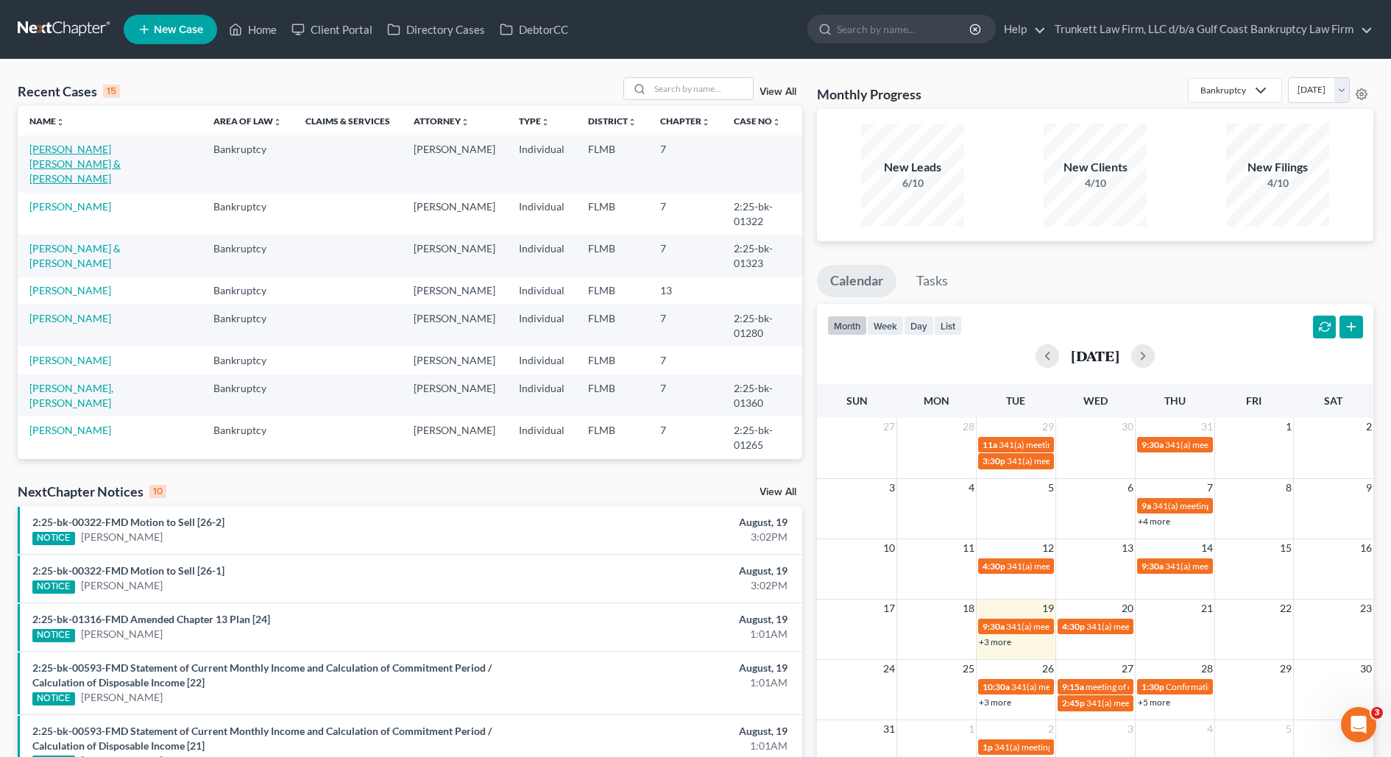
click at [82, 150] on link "[PERSON_NAME] [PERSON_NAME] & [PERSON_NAME]" at bounding box center [74, 164] width 91 height 42
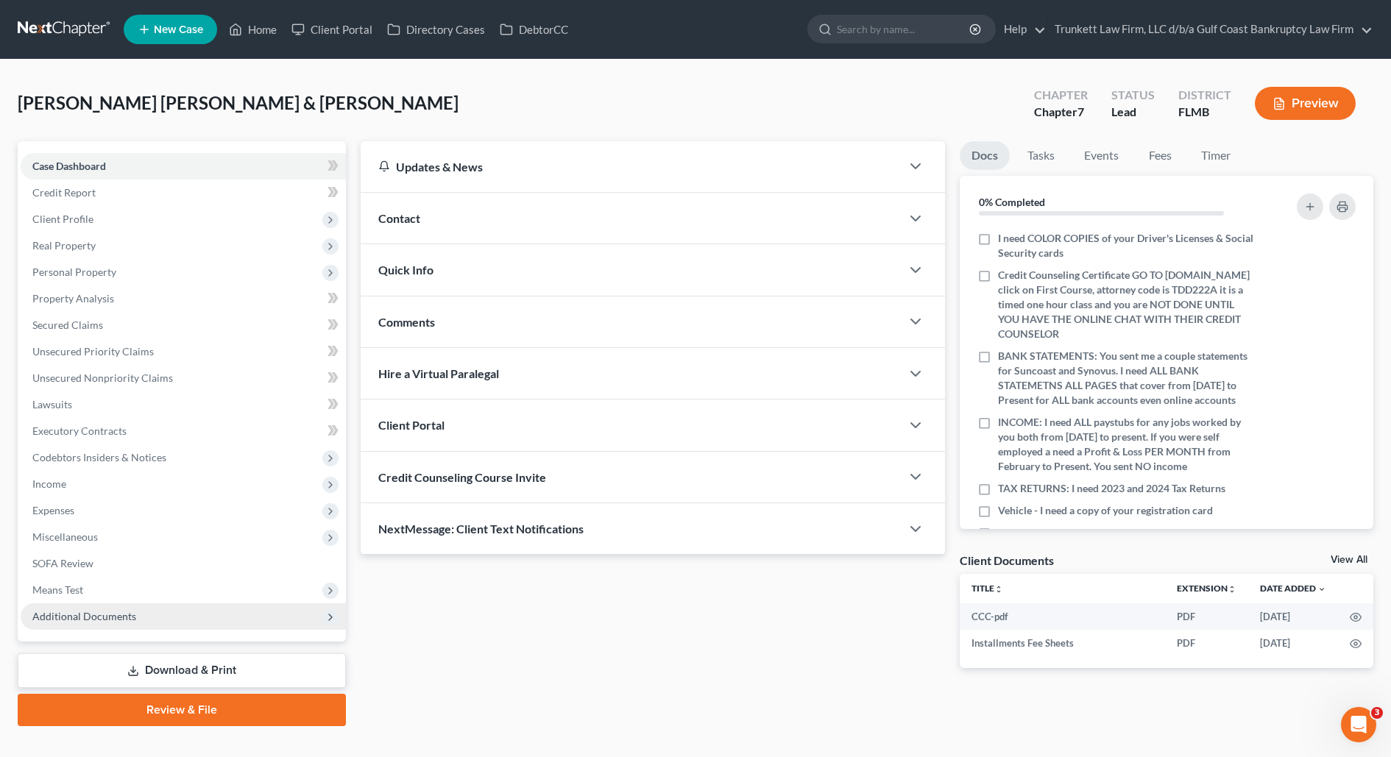
click at [150, 615] on span "Additional Documents" at bounding box center [183, 616] width 325 height 26
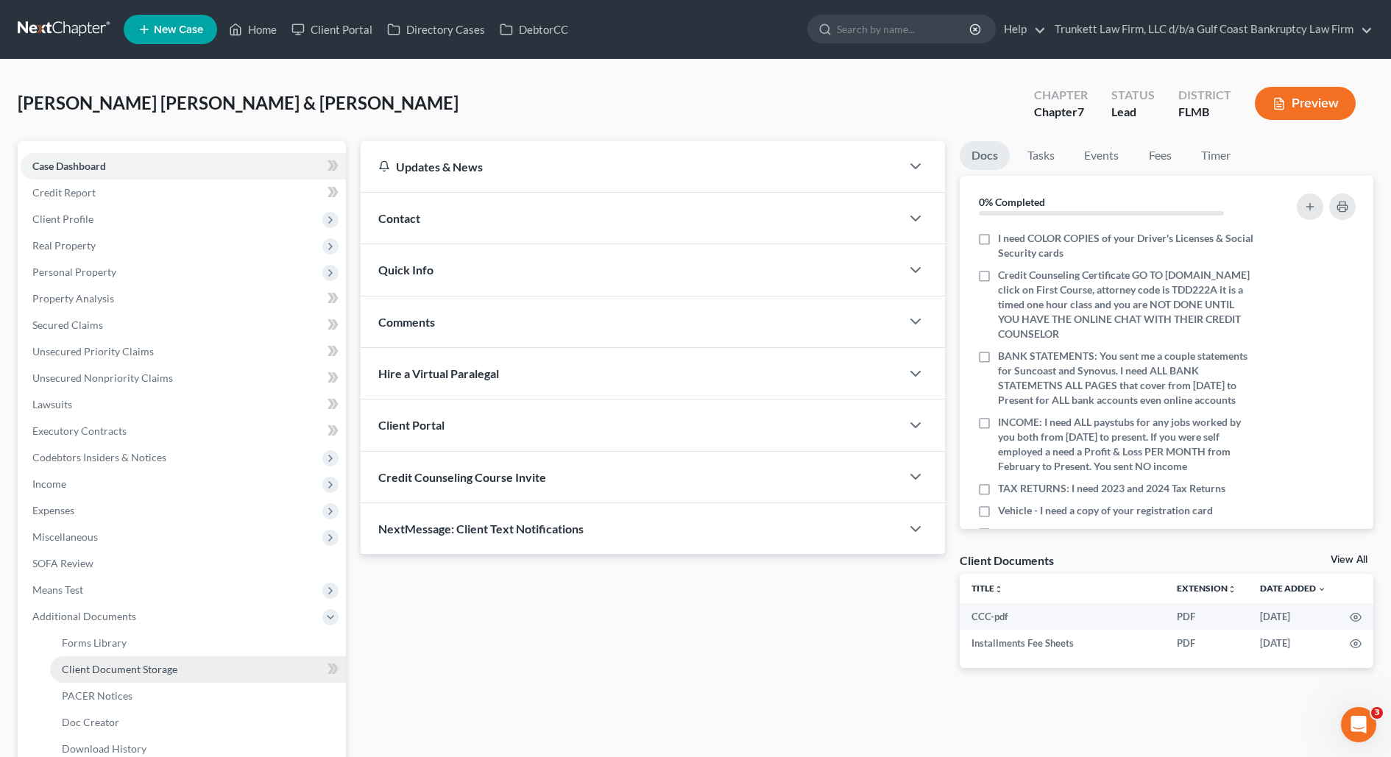
click at [160, 674] on span "Client Document Storage" at bounding box center [120, 669] width 116 height 13
select select "4"
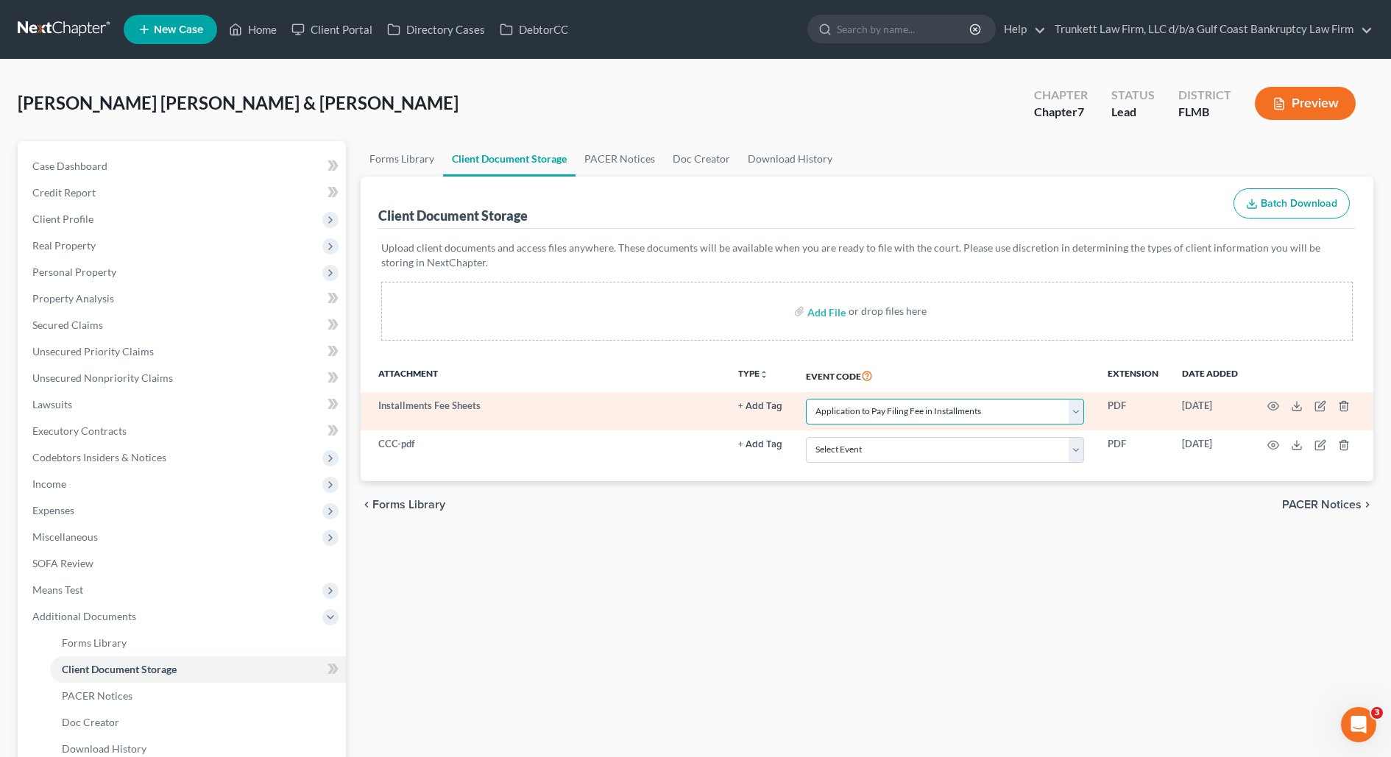
click at [831, 412] on select "Select Event 20 Largest Unsecured Creditors Amended Chapter 13 Plan Amended Cre…" at bounding box center [945, 412] width 278 height 26
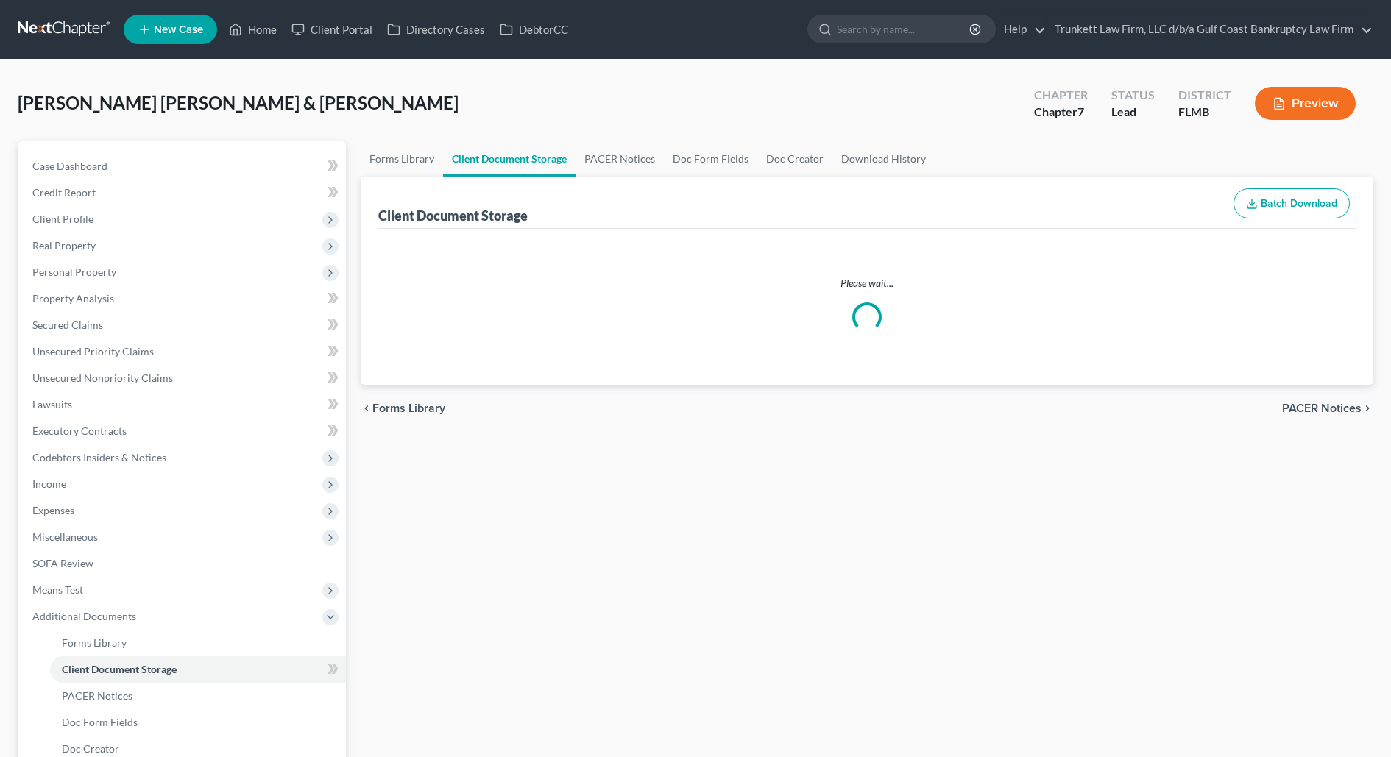
select select "4"
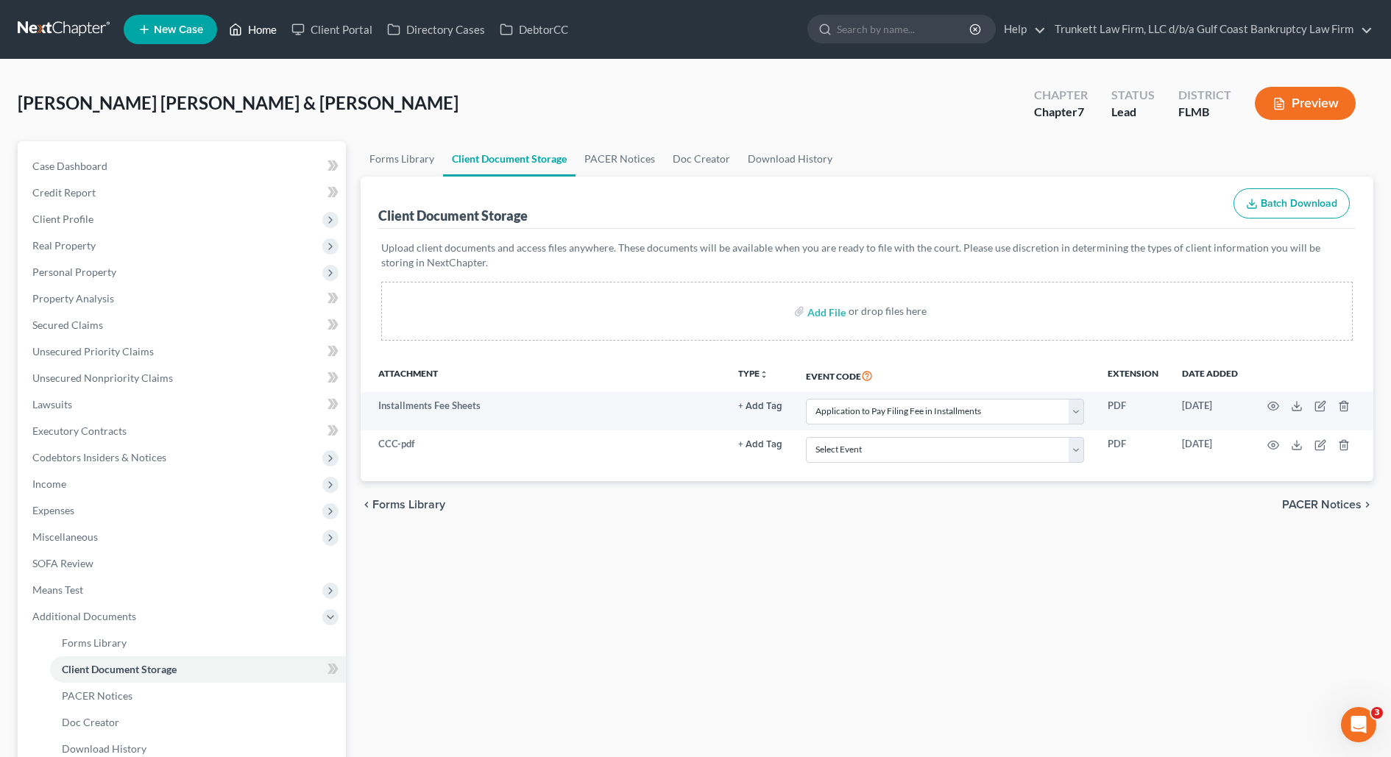
click at [252, 37] on link "Home" at bounding box center [253, 29] width 63 height 26
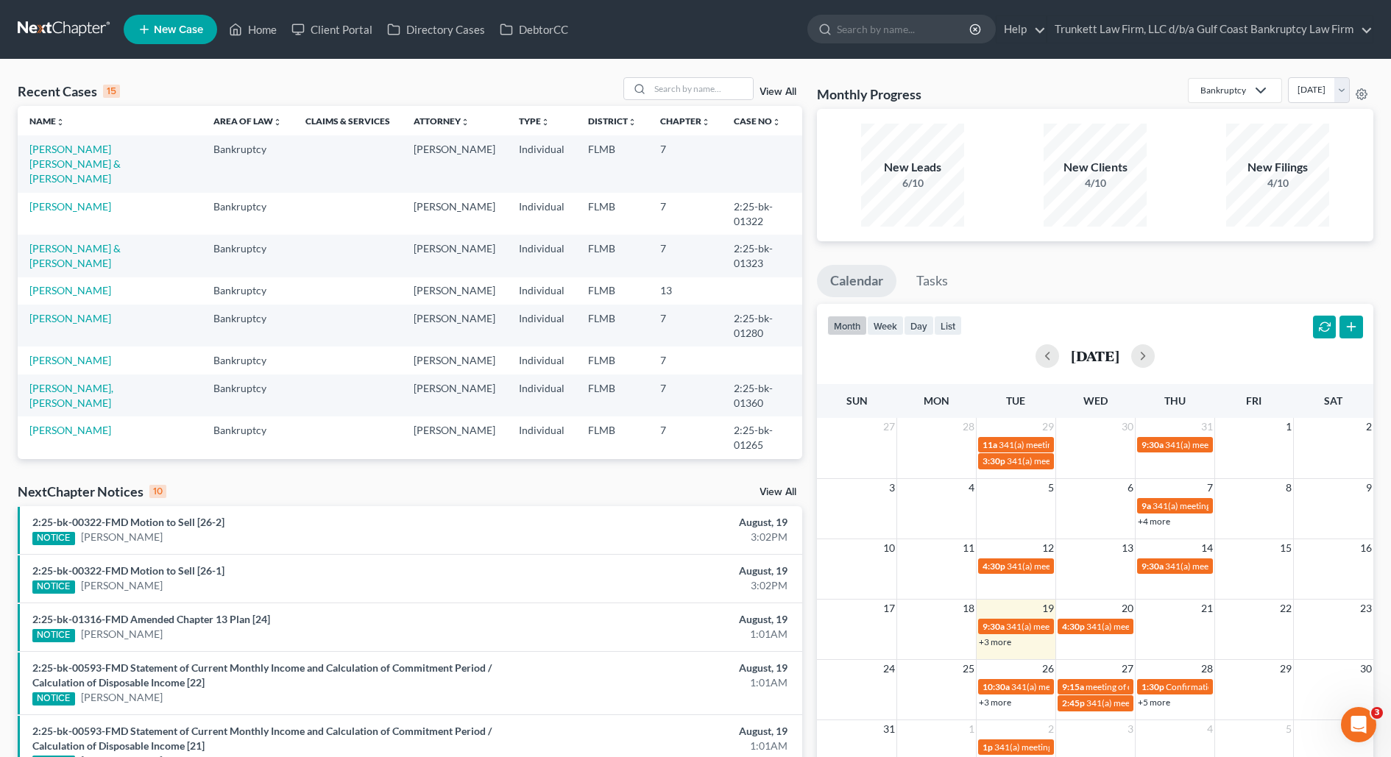
click at [779, 90] on link "View All" at bounding box center [778, 92] width 37 height 10
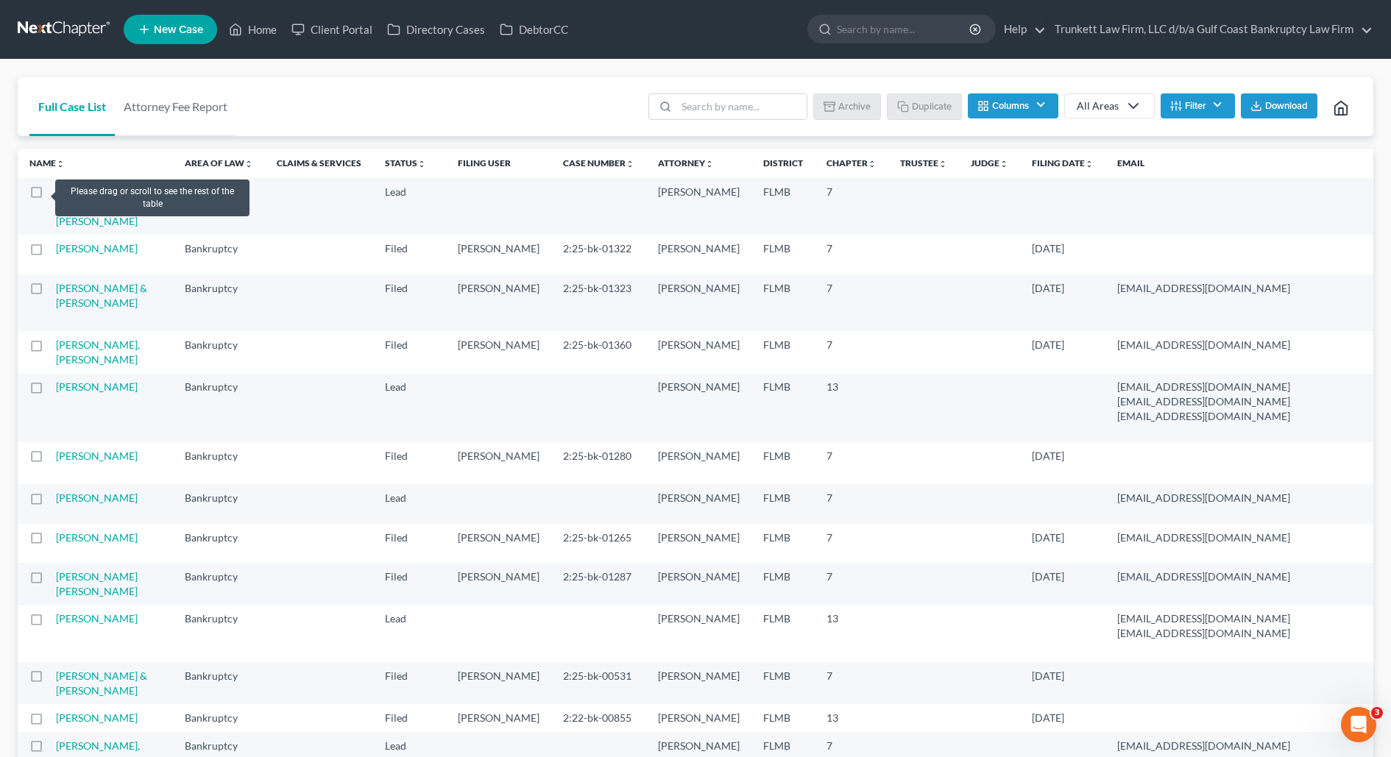
click at [50, 196] on label at bounding box center [50, 196] width 0 height 0
click at [56, 192] on input "checkbox" at bounding box center [61, 190] width 10 height 10
checkbox input "true"
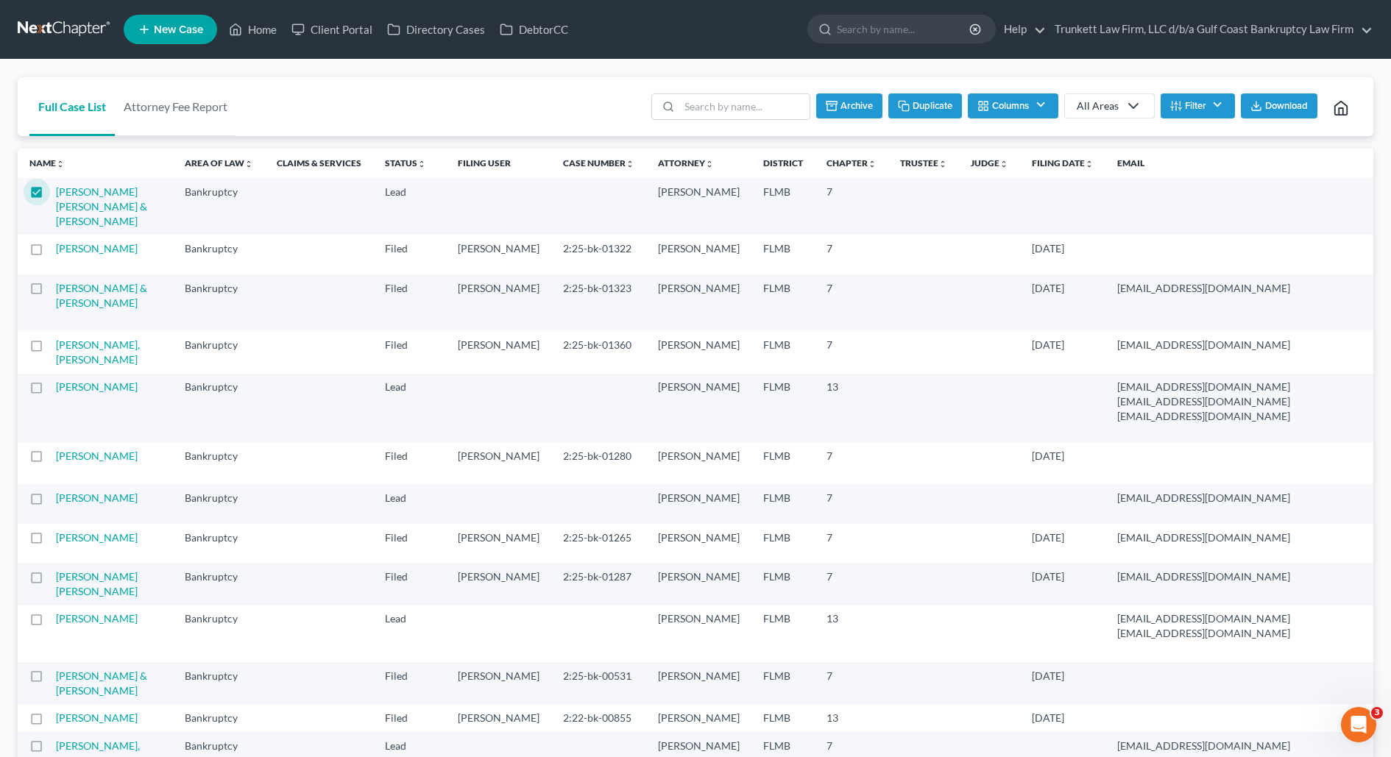
click at [383, 77] on div "Full Case List Attorney Fee Report Batch Download Archive Un-archive Duplicate …" at bounding box center [696, 107] width 1356 height 60
click at [74, 210] on link "[PERSON_NAME] [PERSON_NAME] & [PERSON_NAME]" at bounding box center [101, 206] width 91 height 42
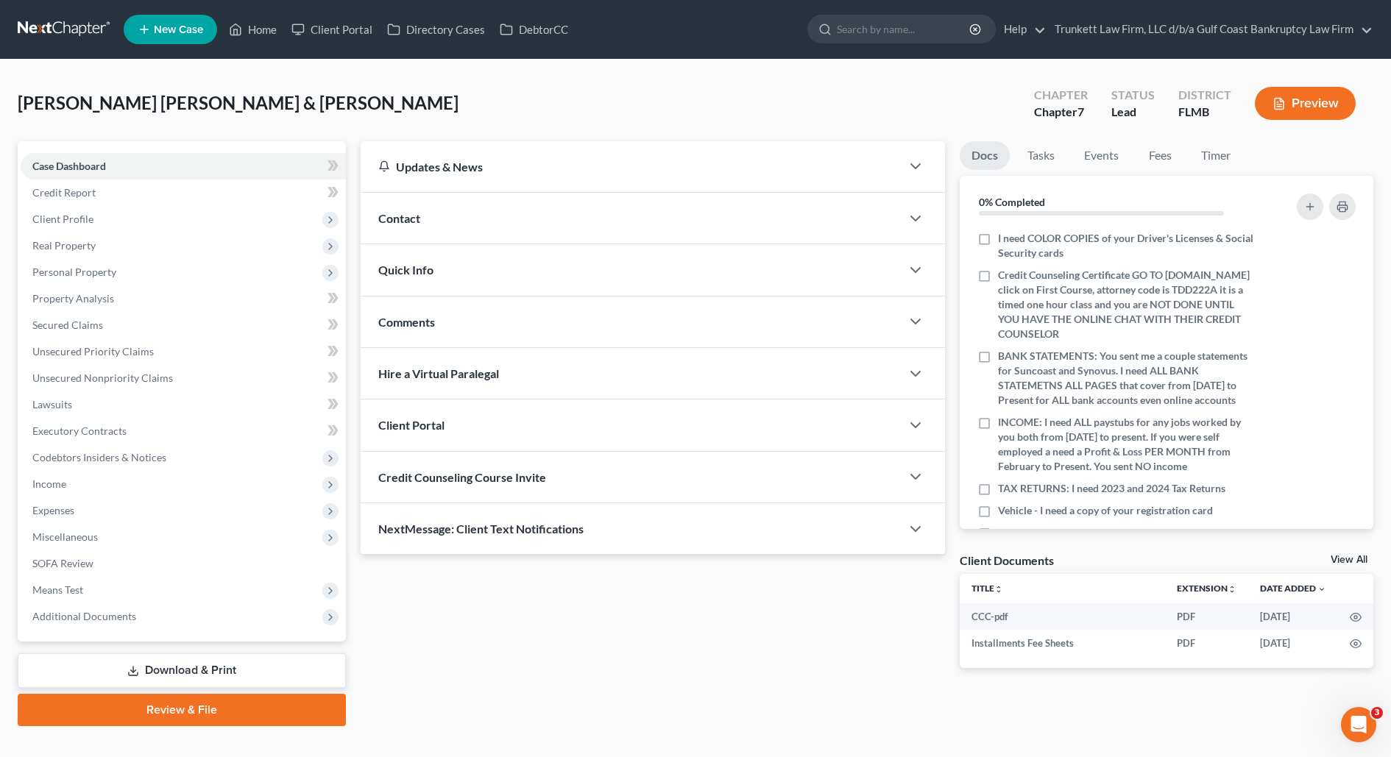
click at [581, 76] on div "[PERSON_NAME] [PERSON_NAME] & [PERSON_NAME] Upgraded Chapter Chapter 7 Status L…" at bounding box center [695, 408] width 1391 height 696
